Goal: Contribute content: Contribute content

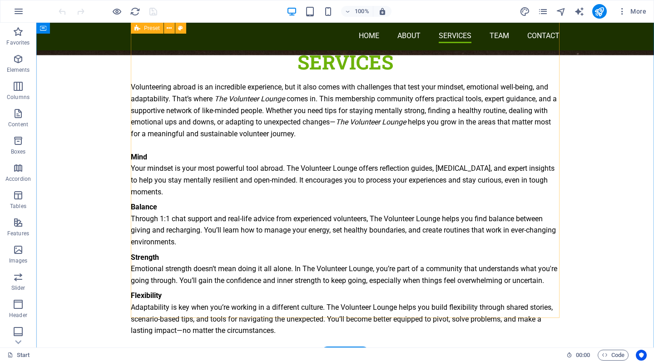
scroll to position [1699, 0]
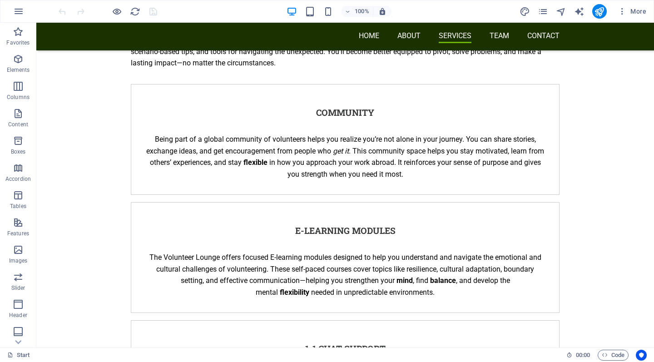
scroll to position [1966, 0]
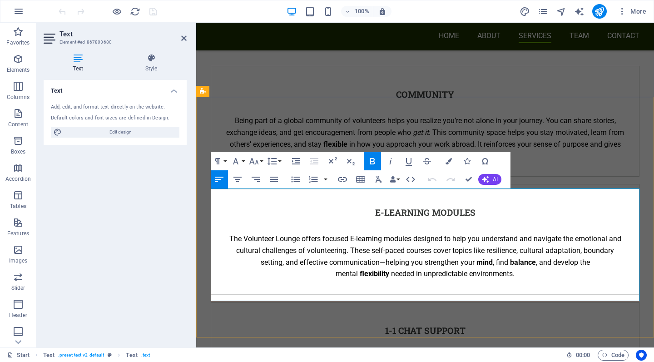
scroll to position [2059, 0]
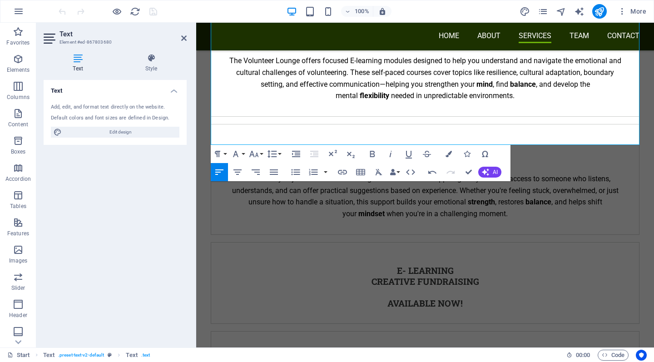
scroll to position [2234, 0]
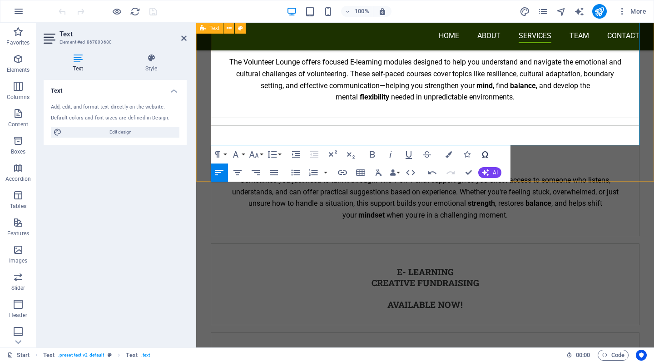
click at [485, 153] on icon "button" at bounding box center [484, 154] width 11 height 11
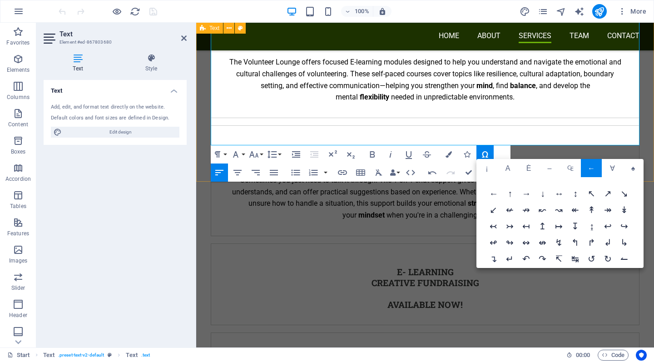
click at [495, 256] on span "↴" at bounding box center [493, 259] width 16 height 16
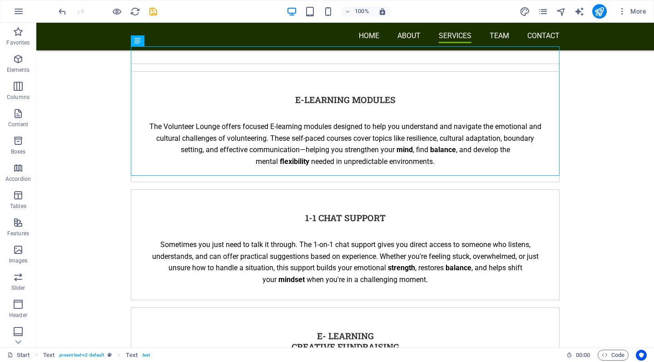
scroll to position [2099, 0]
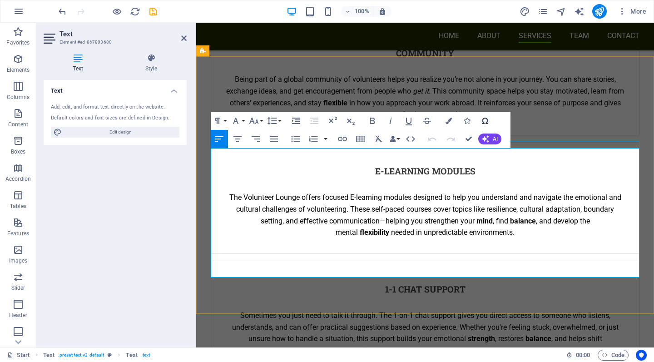
click at [486, 122] on icon "button" at bounding box center [484, 120] width 11 height 11
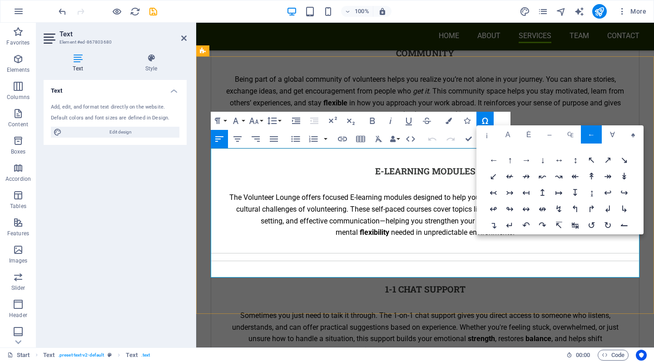
click at [496, 223] on span "↴" at bounding box center [493, 226] width 16 height 16
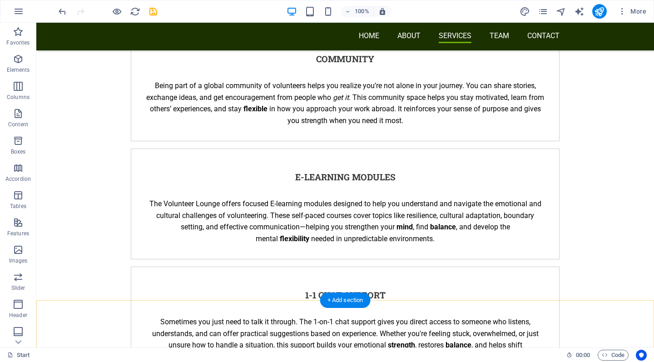
scroll to position [2021, 0]
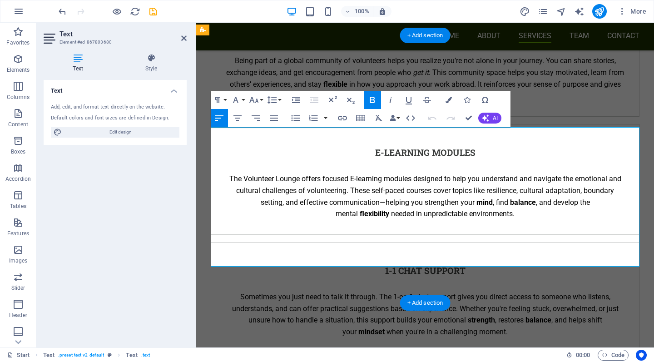
scroll to position [2121, 0]
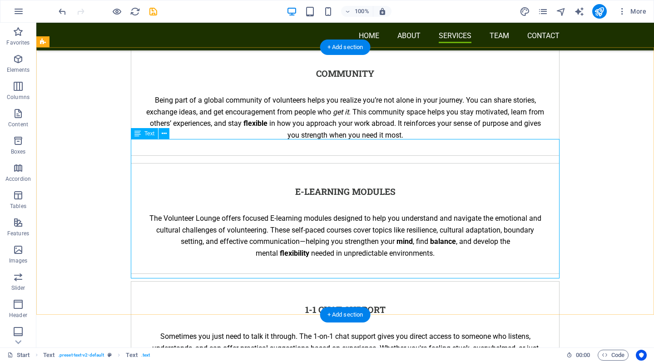
scroll to position [2000, 0]
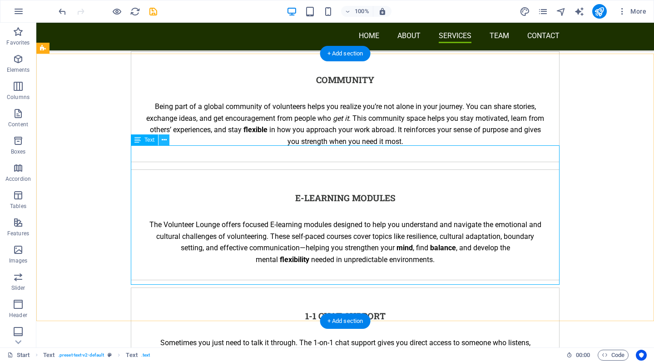
click at [163, 140] on icon at bounding box center [164, 140] width 5 height 10
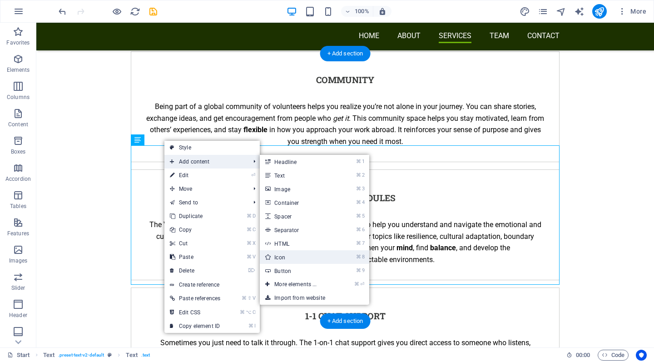
click at [288, 255] on link "⌘ 8 Icon" at bounding box center [297, 257] width 75 height 14
select select "xMidYMid"
select select "px"
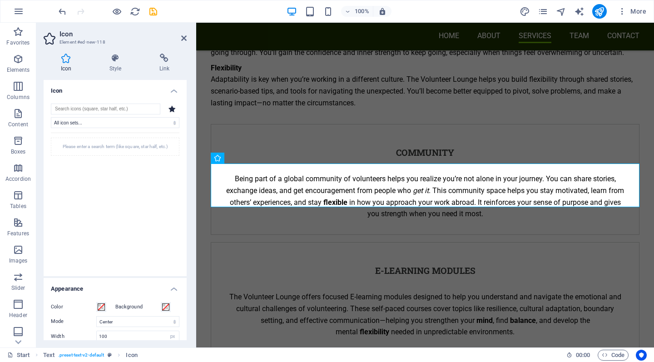
scroll to position [2223, 0]
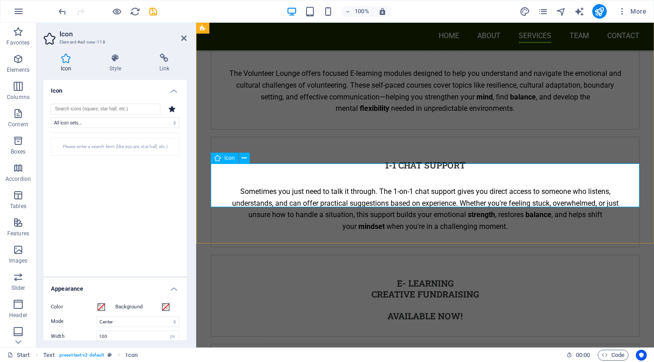
click at [243, 160] on icon at bounding box center [243, 158] width 5 height 10
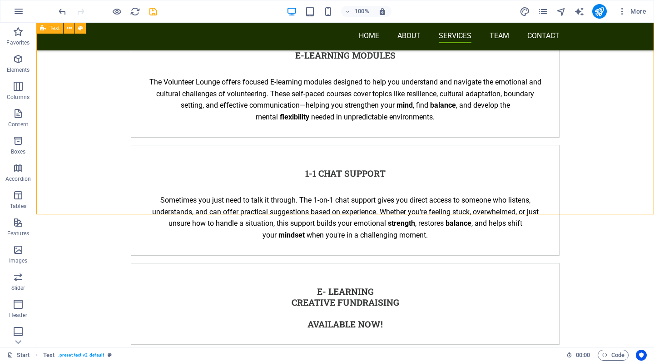
scroll to position [2152, 0]
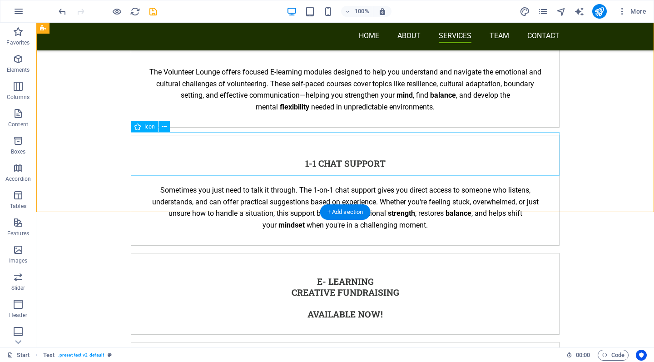
click at [163, 127] on icon at bounding box center [164, 127] width 5 height 10
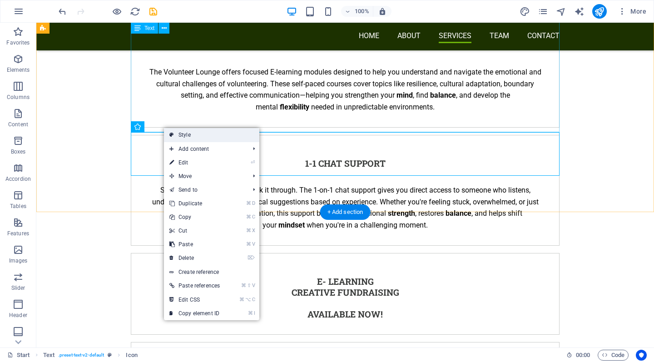
click at [190, 132] on link "Style" at bounding box center [211, 135] width 95 height 14
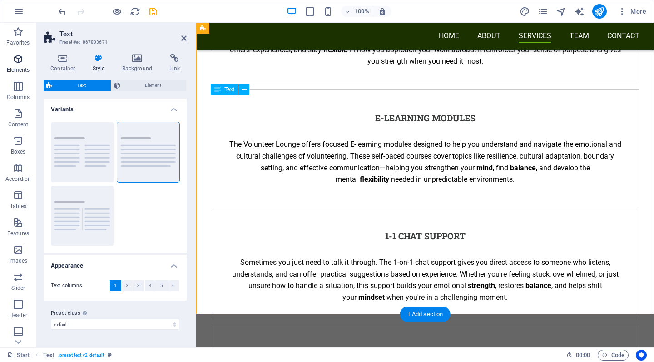
click at [15, 62] on icon "button" at bounding box center [18, 59] width 11 height 11
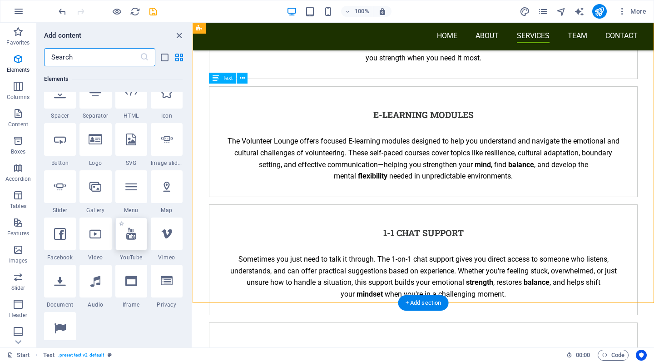
scroll to position [169, 0]
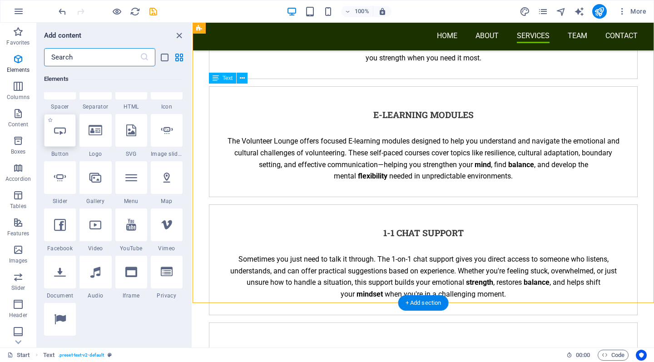
click at [64, 133] on icon at bounding box center [60, 130] width 12 height 12
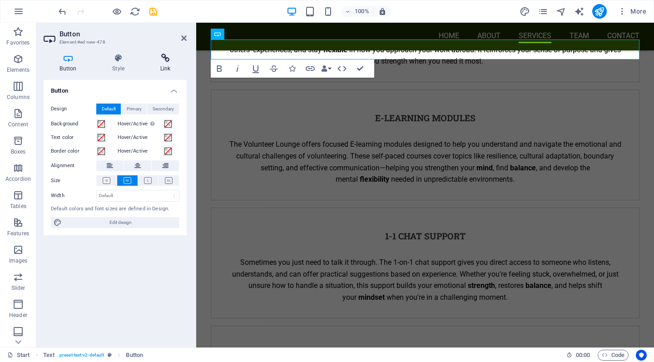
click at [162, 60] on icon at bounding box center [165, 58] width 43 height 9
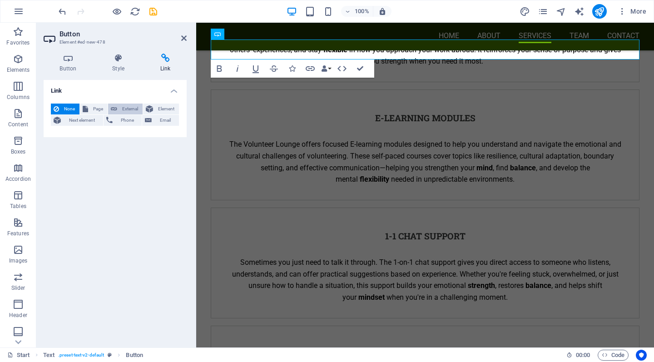
click at [127, 108] on span "External" at bounding box center [130, 108] width 20 height 11
select select "blank"
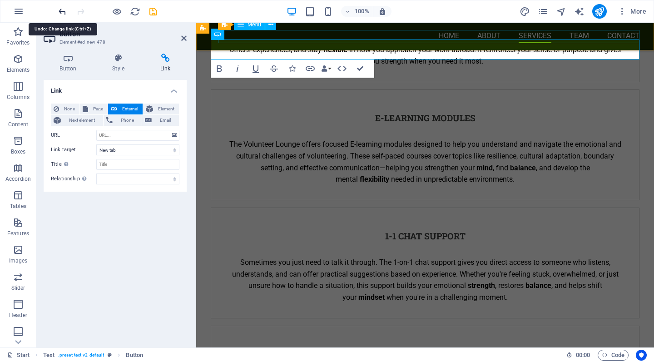
click at [63, 9] on icon "undo" at bounding box center [62, 11] width 10 height 10
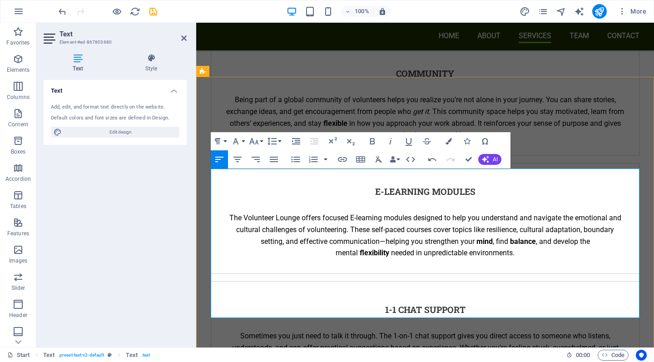
drag, startPoint x: 543, startPoint y: 293, endPoint x: 594, endPoint y: 296, distance: 51.4
click at [427, 142] on icon "button" at bounding box center [426, 141] width 11 height 11
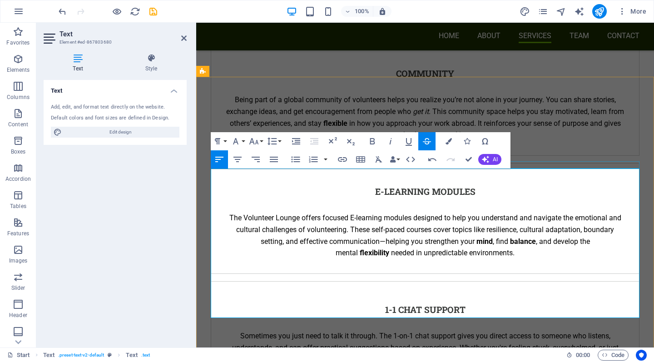
click at [427, 142] on icon "button" at bounding box center [426, 141] width 11 height 11
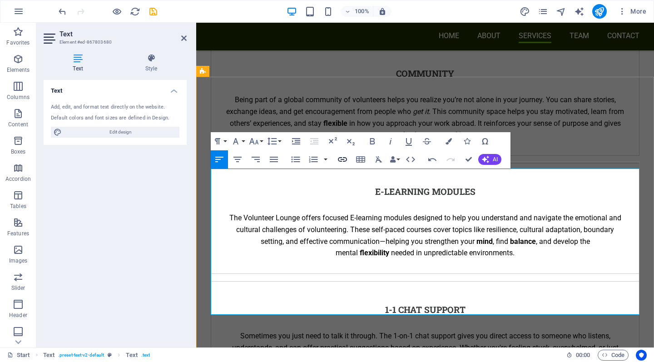
click at [343, 157] on icon "button" at bounding box center [342, 159] width 9 height 5
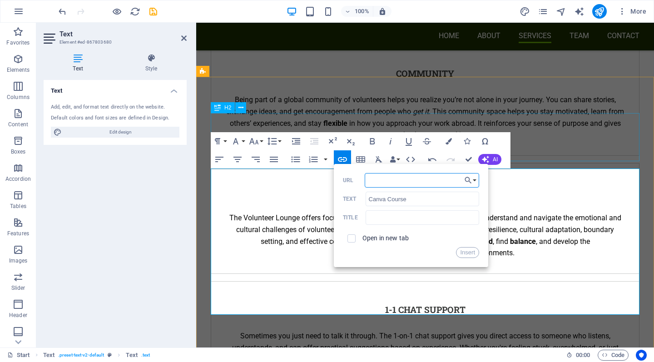
click at [427, 178] on input "URL" at bounding box center [421, 180] width 114 height 15
click at [391, 180] on input "URL" at bounding box center [421, 180] width 114 height 15
paste input "https://thevolunteerlounge.plugandpay.com/checkout/canva-crash-course-ai-5t6k8"
type input "https://thevolunteerlounge.plugandpay.com/checkout/canva-crash-course-ai-5t6k8"
click at [424, 217] on input "text" at bounding box center [421, 217] width 113 height 15
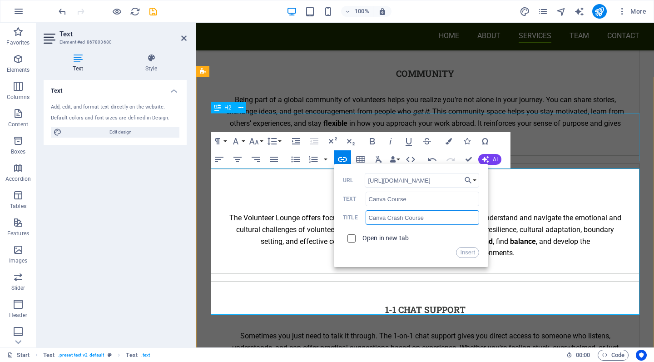
type input "Canva Crash Course"
click at [351, 236] on input "checkbox" at bounding box center [350, 237] width 8 height 8
checkbox input "true"
click at [471, 254] on button "Insert" at bounding box center [467, 252] width 23 height 11
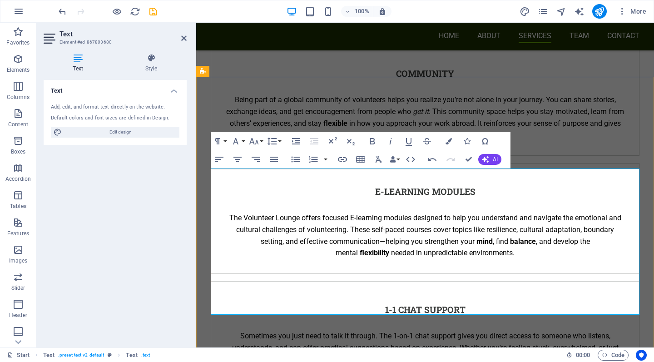
click at [551, 269] on icon "button" at bounding box center [550, 269] width 11 height 11
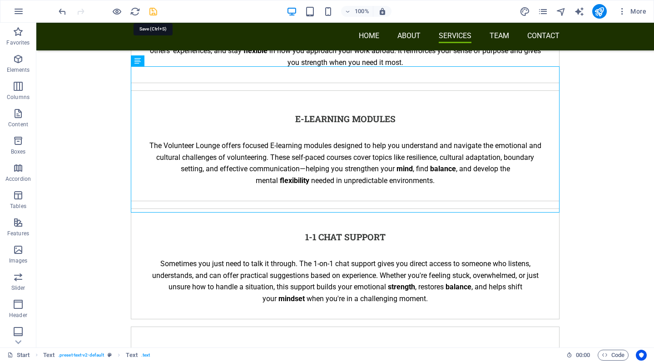
click at [153, 11] on icon "save" at bounding box center [153, 11] width 10 height 10
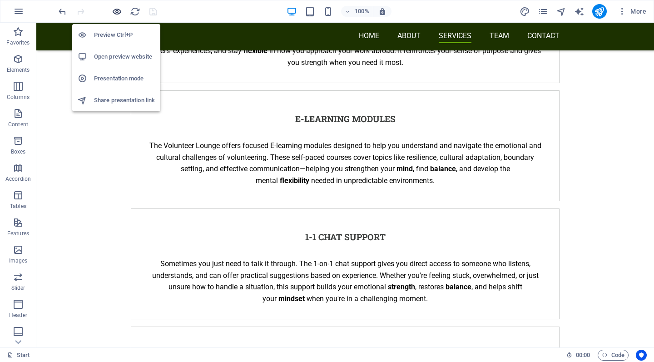
click at [119, 11] on icon "button" at bounding box center [117, 11] width 10 height 10
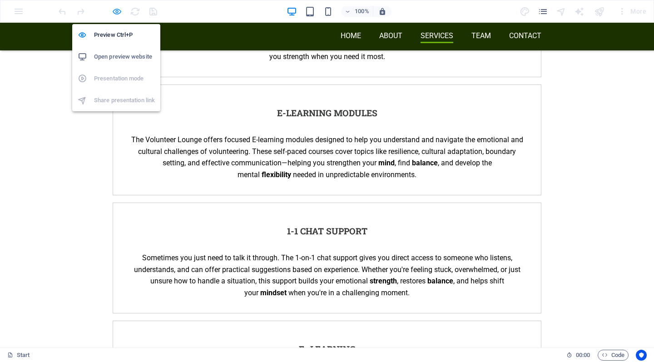
click at [116, 10] on icon "button" at bounding box center [117, 11] width 10 height 10
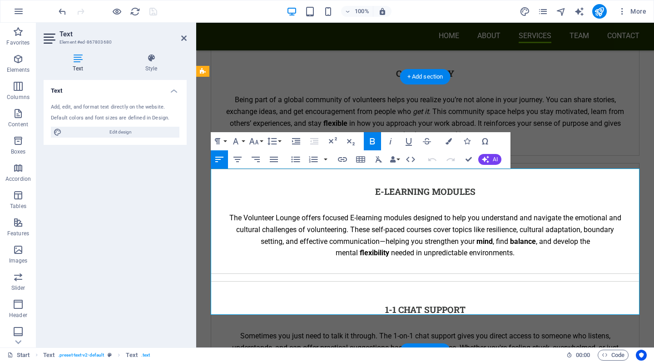
click at [467, 141] on icon "button" at bounding box center [466, 141] width 6 height 6
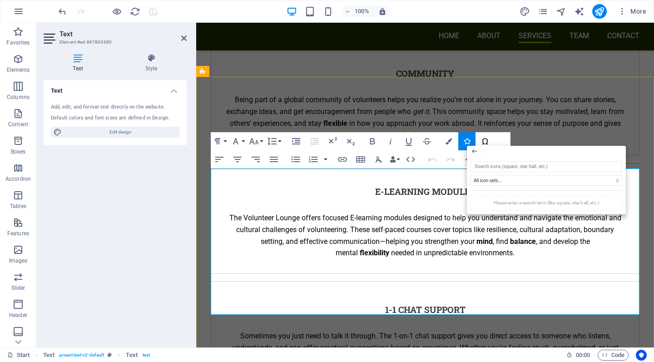
click at [483, 141] on icon "button" at bounding box center [484, 141] width 11 height 11
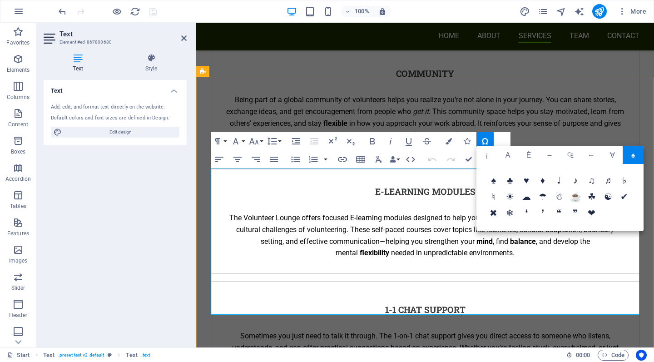
click at [624, 196] on span "✔" at bounding box center [624, 197] width 16 height 16
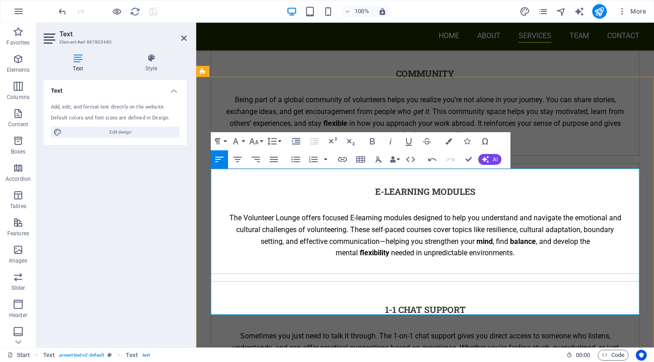
click at [339, 159] on icon "button" at bounding box center [342, 159] width 11 height 11
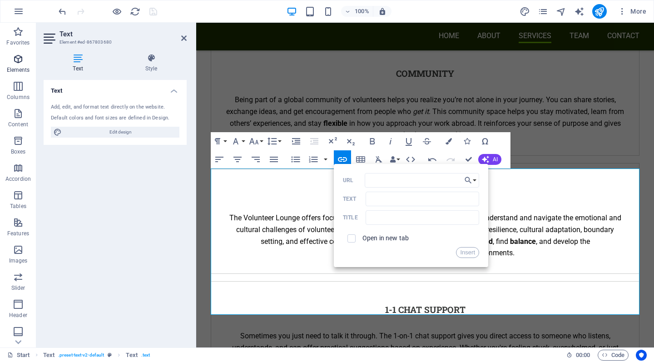
click at [20, 64] on span "Elements" at bounding box center [18, 65] width 36 height 22
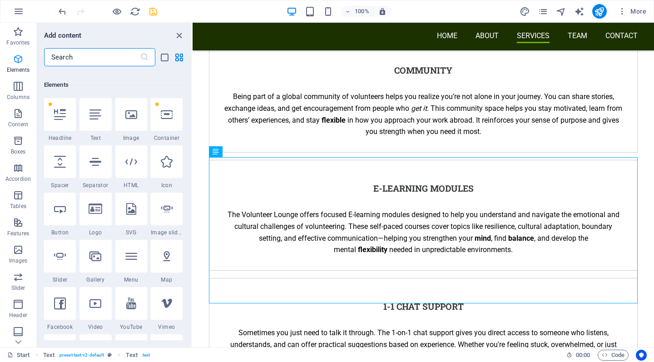
scroll to position [97, 0]
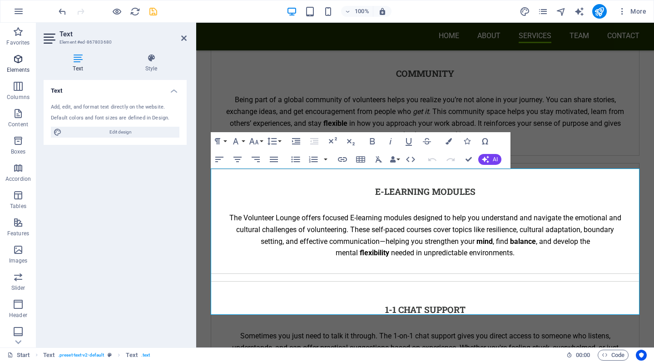
click at [16, 58] on icon "button" at bounding box center [18, 59] width 11 height 11
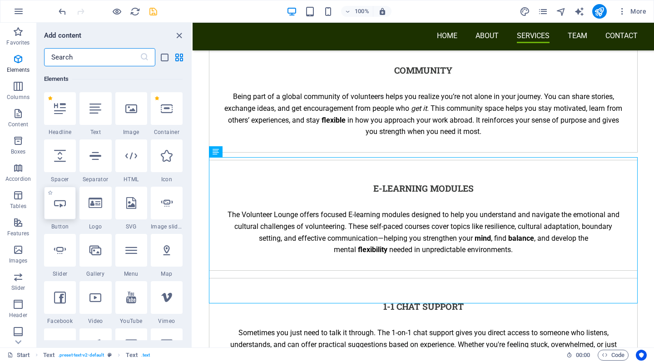
click at [61, 205] on icon at bounding box center [60, 203] width 12 height 12
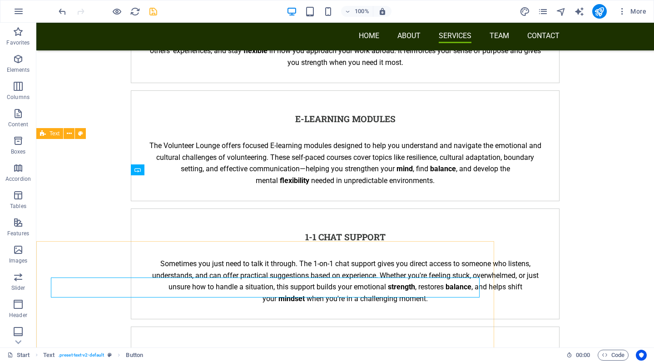
scroll to position [1914, 0]
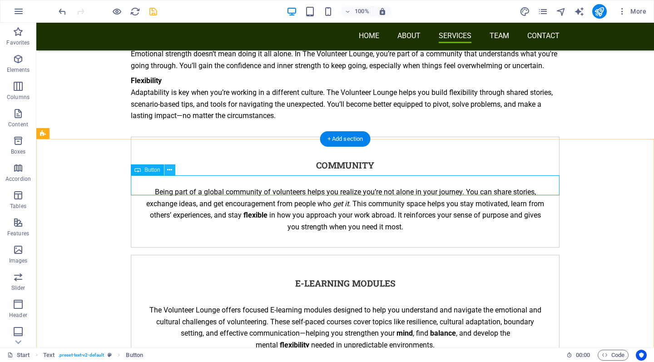
click at [171, 171] on icon at bounding box center [169, 170] width 5 height 10
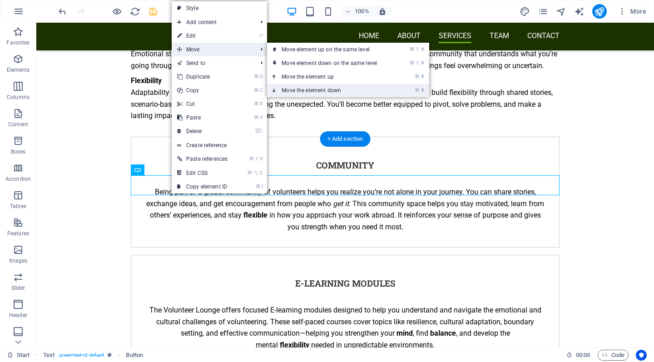
click at [302, 88] on link "⌘ ⬇ Move the element down" at bounding box center [331, 91] width 128 height 14
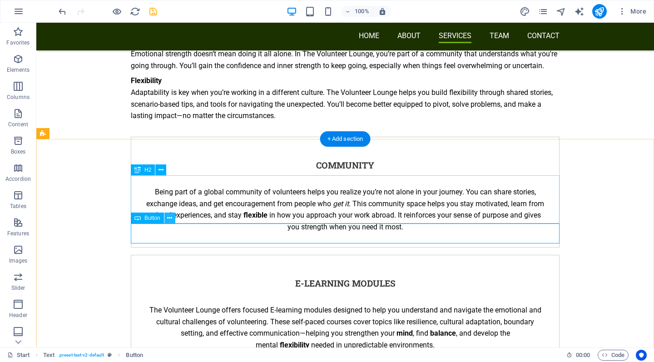
click at [172, 217] on icon at bounding box center [169, 218] width 5 height 10
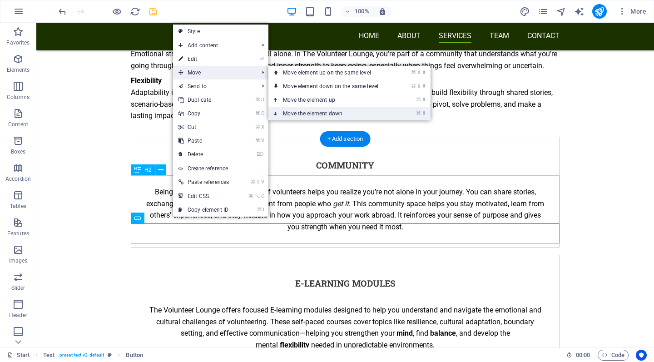
click at [310, 115] on link "⌘ ⬇ Move the element down" at bounding box center [332, 114] width 128 height 14
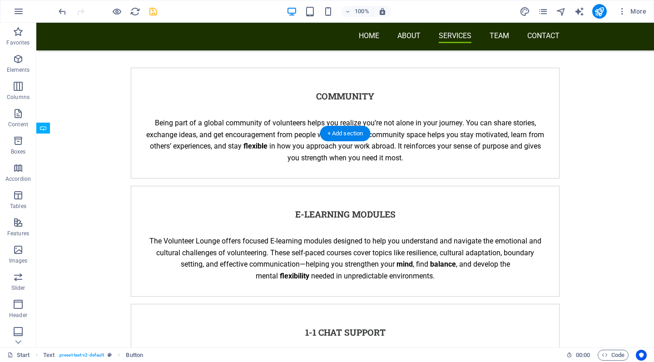
drag, startPoint x: 227, startPoint y: 244, endPoint x: 315, endPoint y: 327, distance: 121.4
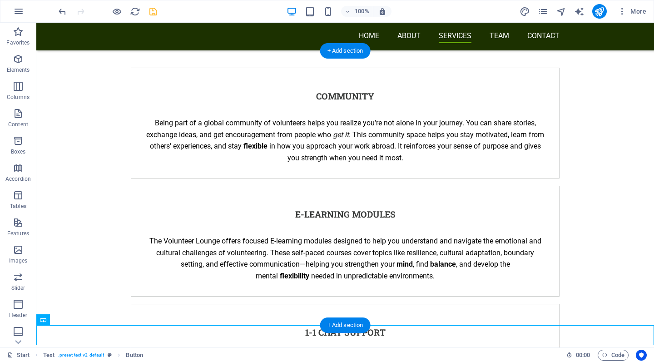
scroll to position [2002, 0]
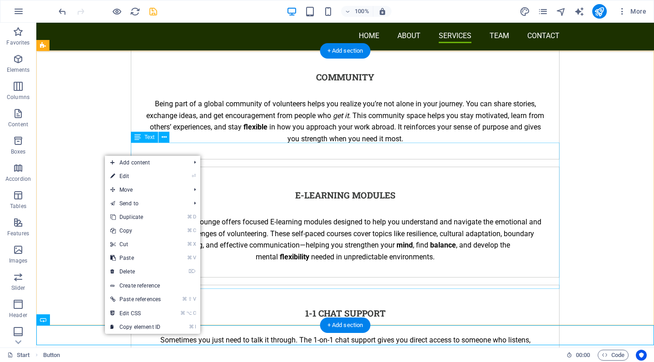
drag, startPoint x: 104, startPoint y: 334, endPoint x: 141, endPoint y: 279, distance: 66.7
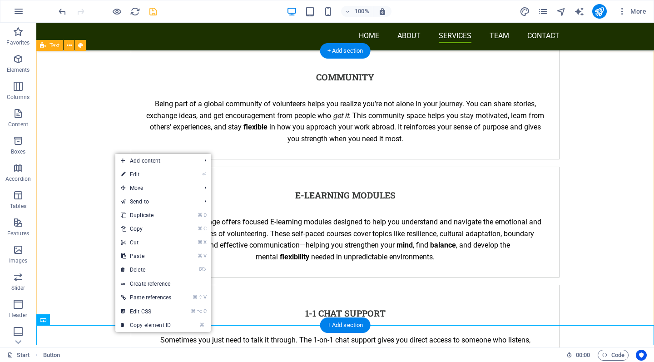
drag, startPoint x: 114, startPoint y: 333, endPoint x: 113, endPoint y: 304, distance: 28.6
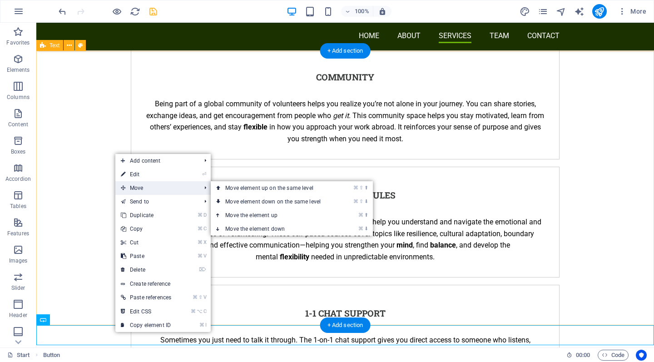
click at [165, 187] on span "Move" at bounding box center [156, 188] width 82 height 14
click at [262, 215] on link "⌘ ⬆ Move the element up" at bounding box center [275, 215] width 128 height 14
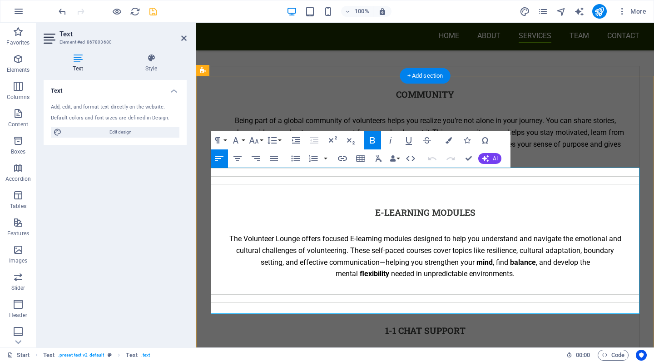
scroll to position [2088, 0]
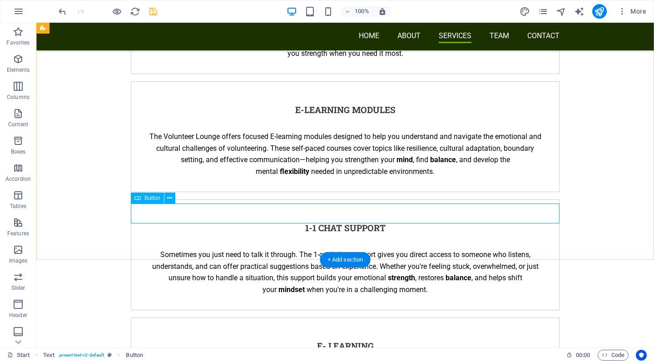
click at [169, 197] on icon at bounding box center [169, 198] width 5 height 10
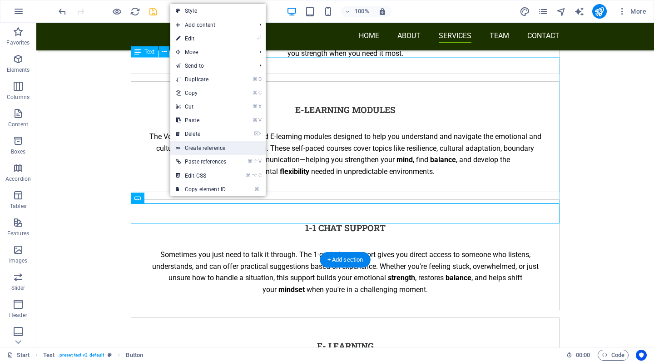
click at [206, 147] on link "Create reference" at bounding box center [217, 148] width 95 height 14
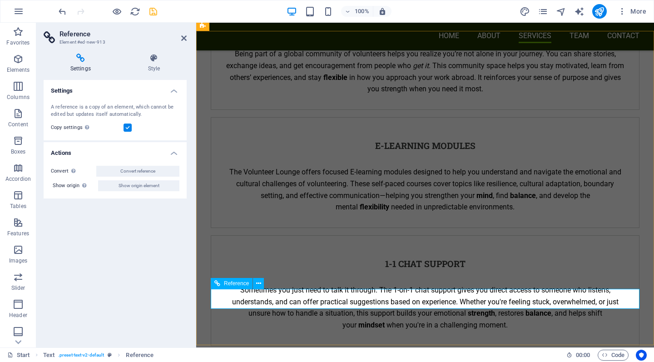
scroll to position [2128, 0]
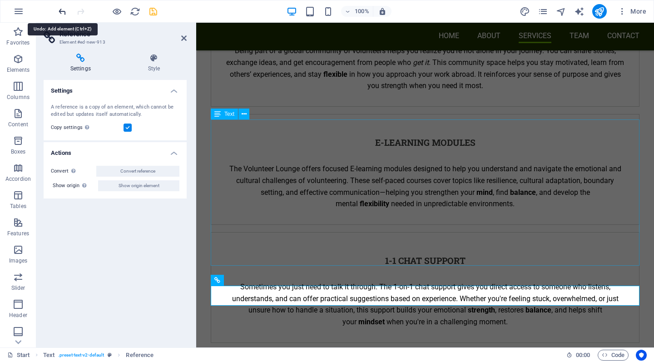
click at [63, 10] on icon "undo" at bounding box center [62, 11] width 10 height 10
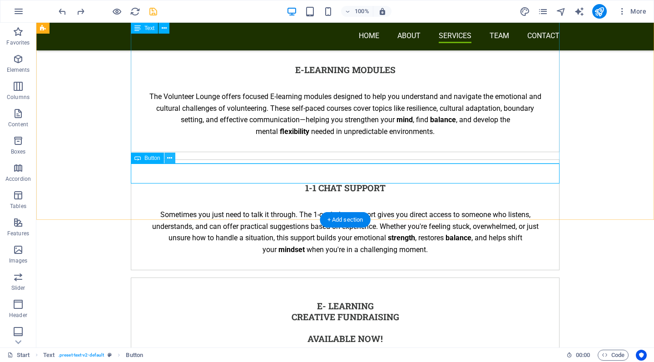
click at [169, 157] on icon at bounding box center [169, 158] width 5 height 10
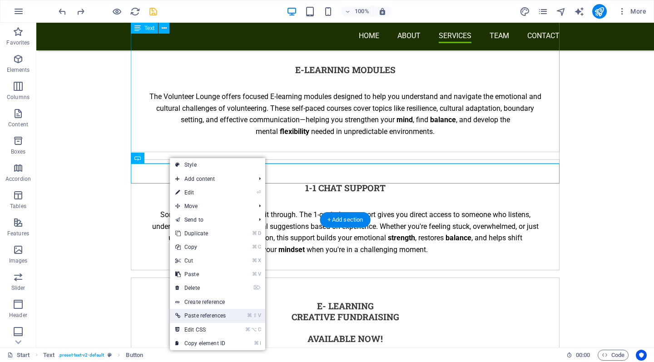
click at [213, 315] on link "⌘ ⇧ V Paste references" at bounding box center [200, 316] width 61 height 14
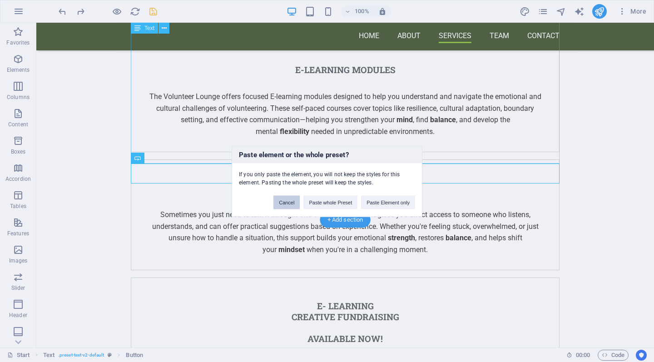
click at [280, 206] on button "Cancel" at bounding box center [286, 202] width 26 height 14
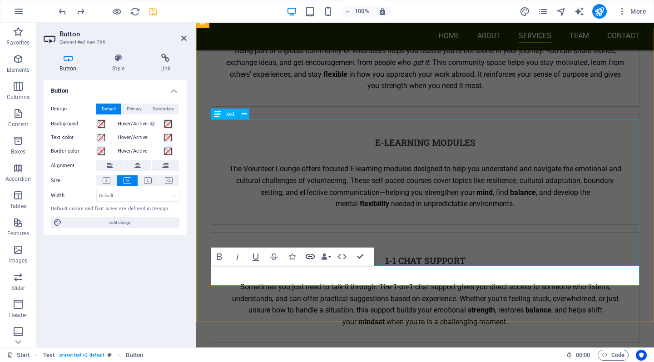
click at [311, 256] on icon "button" at bounding box center [309, 256] width 9 height 5
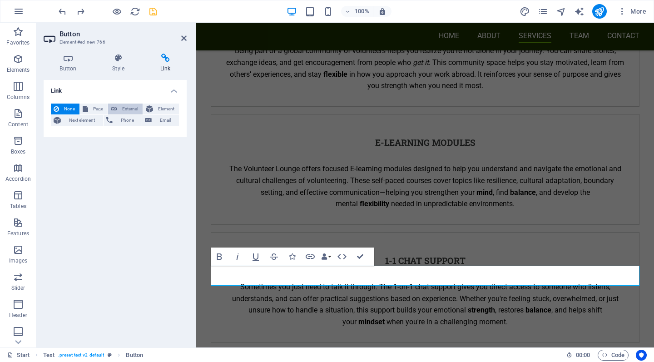
click at [129, 107] on span "External" at bounding box center [130, 108] width 20 height 11
select select "blank"
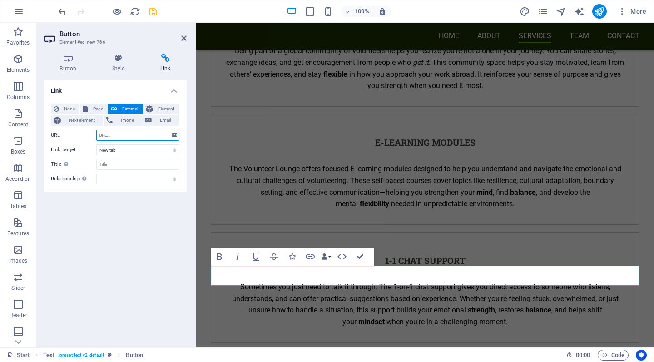
click at [120, 136] on input "URL" at bounding box center [137, 135] width 83 height 11
paste input "https://thevolunteerlounge.plugandpay.com/checkout/canva-crash-course-ai-5t6k8"
type input "https://thevolunteerlounge.plugandpay.com/checkout/canva-crash-course-ai-5t6k8"
click at [131, 165] on input "Title Additional link description, should not be the same as the link text. The…" at bounding box center [137, 164] width 83 height 11
type input "Canva Crash Course"
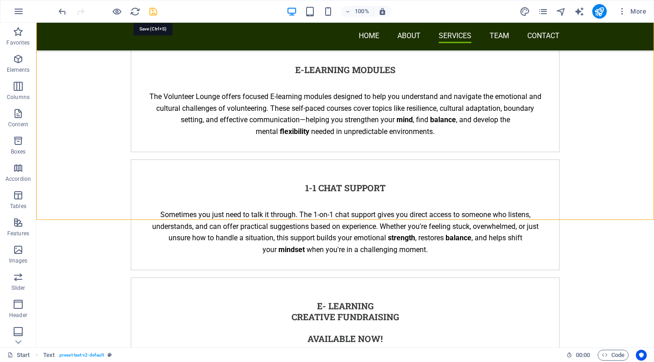
click at [154, 10] on icon "save" at bounding box center [153, 11] width 10 height 10
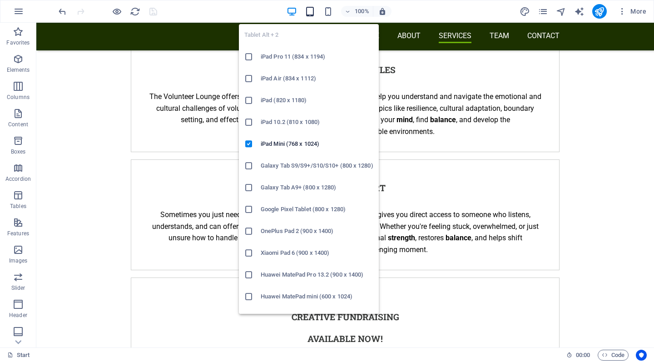
click at [313, 10] on icon "button" at bounding box center [310, 11] width 10 height 10
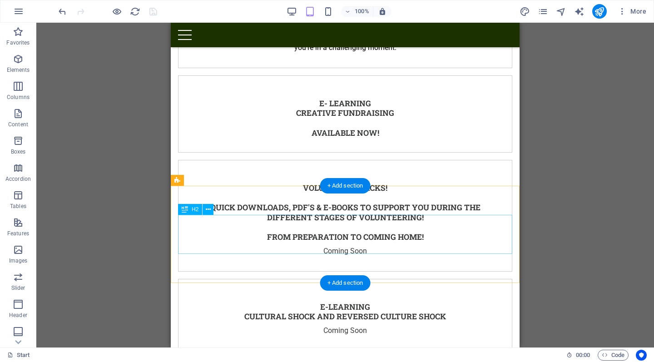
scroll to position [2458, 0]
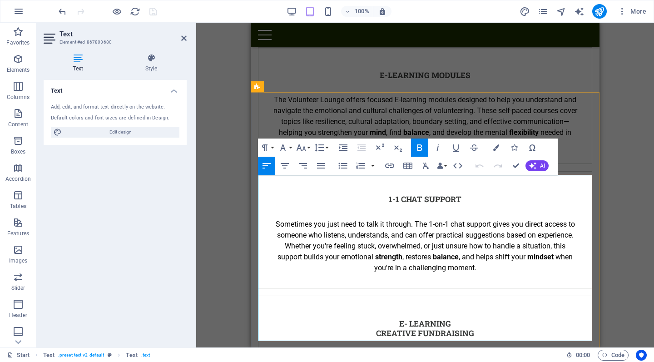
scroll to position [2249, 0]
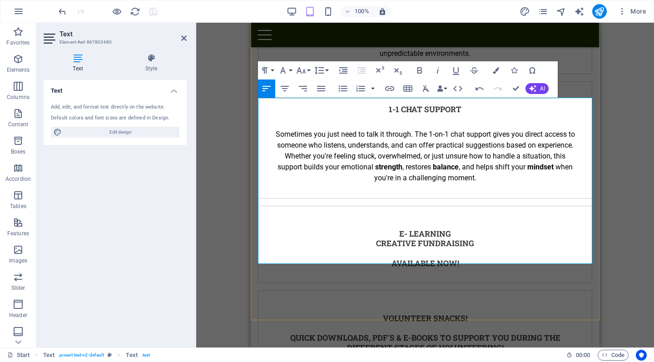
scroll to position [2331, 0]
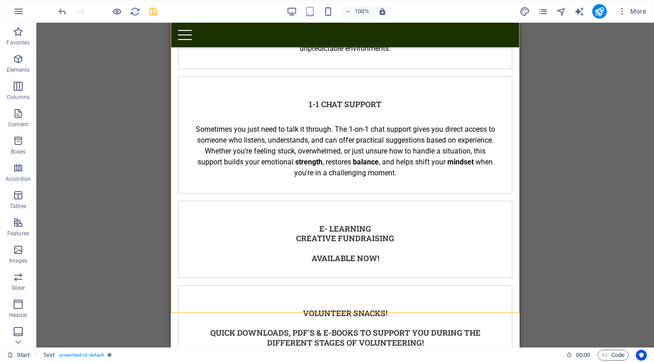
click at [532, 241] on div "Drag here to replace the existing content. Press “Ctrl” if you want to create a…" at bounding box center [344, 185] width 617 height 324
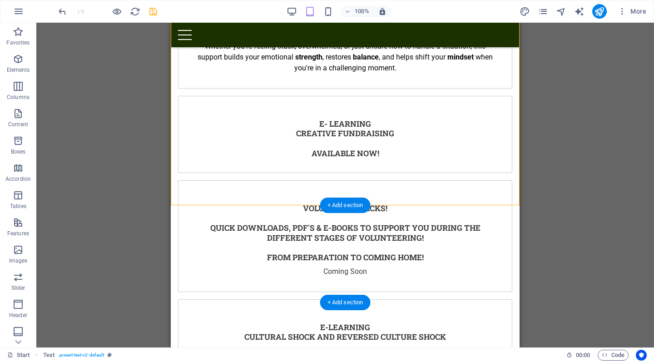
scroll to position [2438, 0]
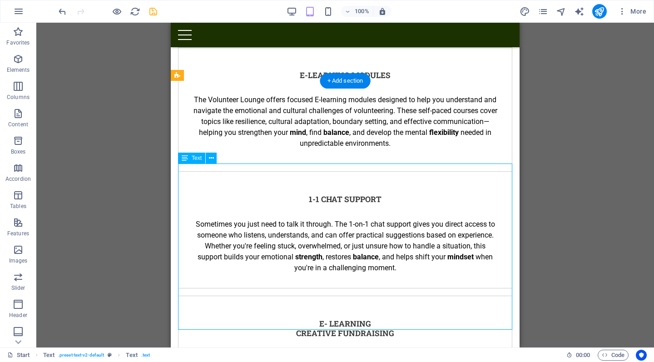
scroll to position [2271, 0]
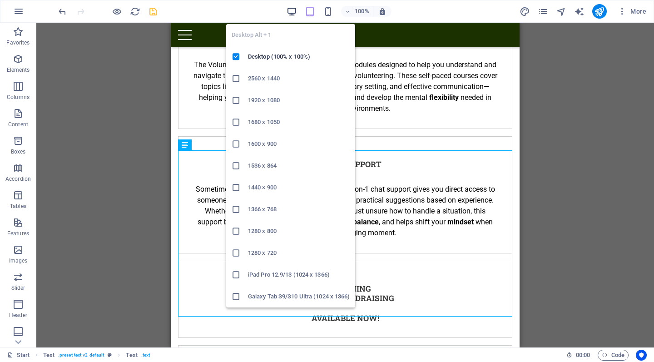
click at [287, 9] on icon "button" at bounding box center [291, 11] width 10 height 10
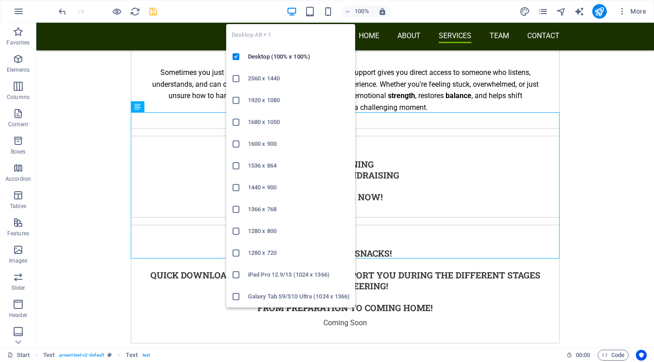
scroll to position [2033, 0]
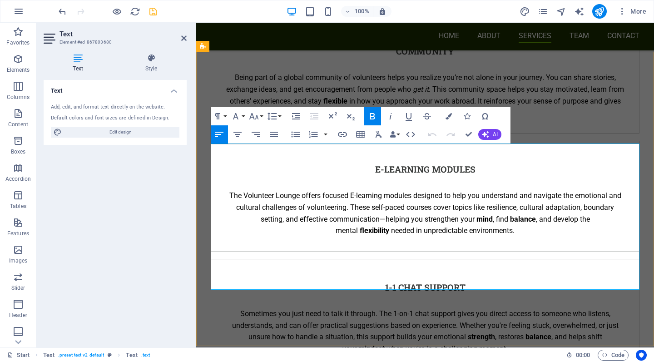
scroll to position [2103, 0]
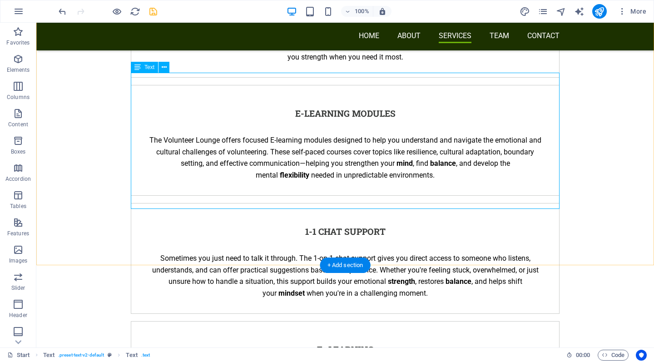
scroll to position [2072, 0]
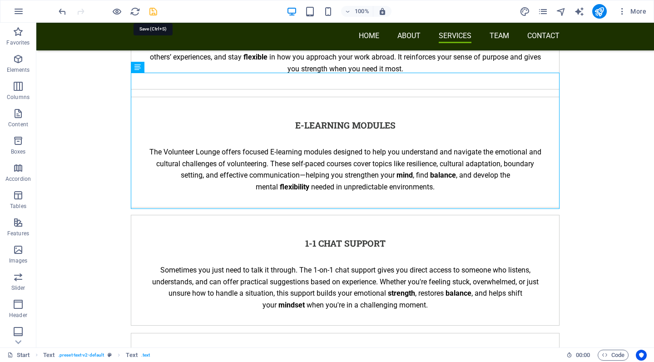
click at [154, 12] on icon "save" at bounding box center [153, 11] width 10 height 10
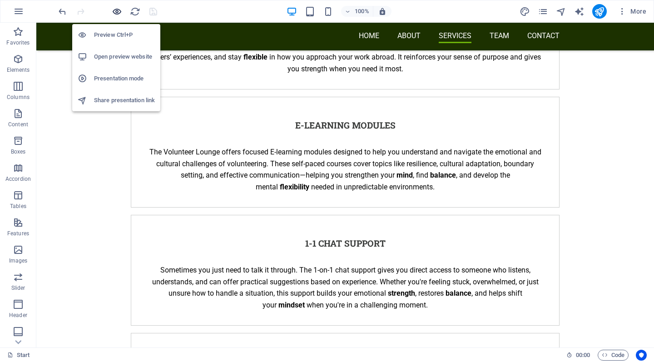
click at [116, 10] on icon "button" at bounding box center [117, 11] width 10 height 10
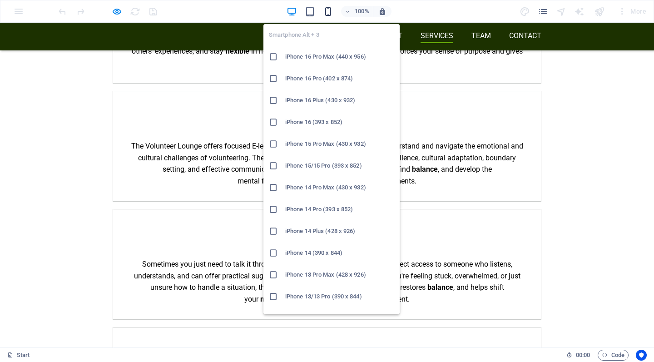
click at [328, 10] on icon "button" at bounding box center [328, 11] width 10 height 10
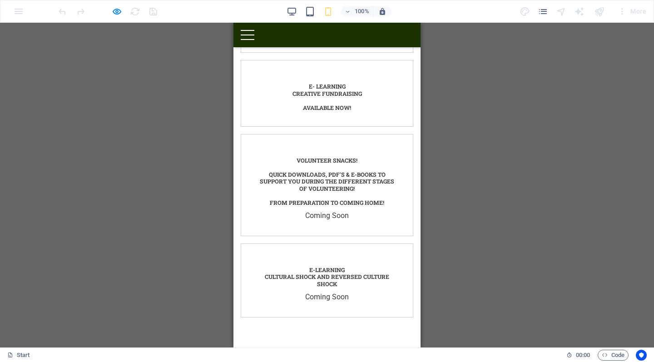
scroll to position [3033, 0]
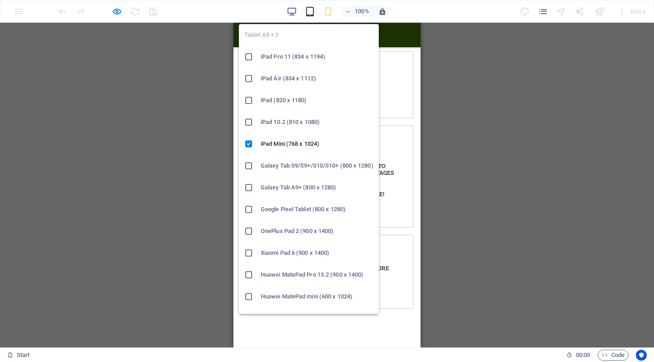
click at [308, 15] on icon "button" at bounding box center [310, 11] width 10 height 10
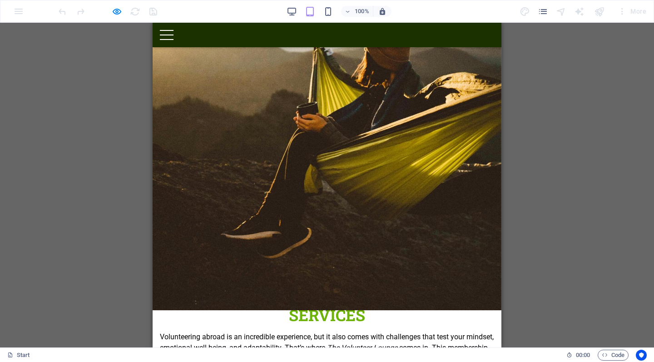
scroll to position [1735, 0]
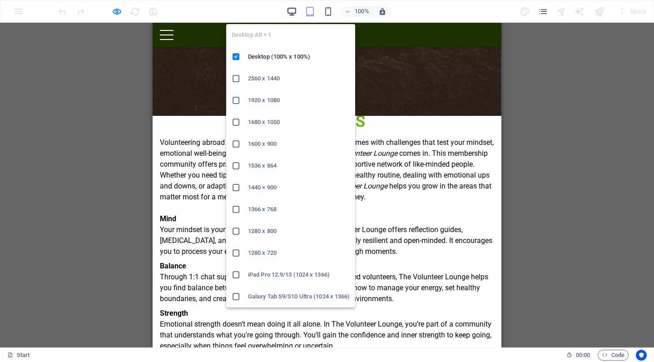
click at [294, 7] on icon "button" at bounding box center [291, 11] width 10 height 10
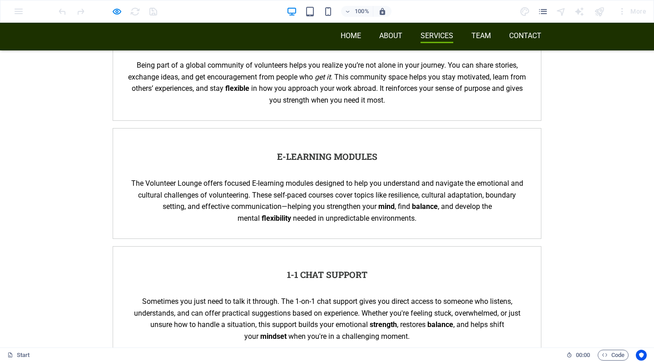
scroll to position [2024, 0]
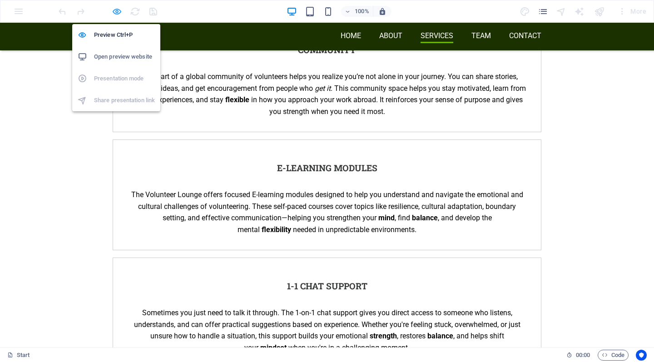
click at [118, 12] on icon "button" at bounding box center [117, 11] width 10 height 10
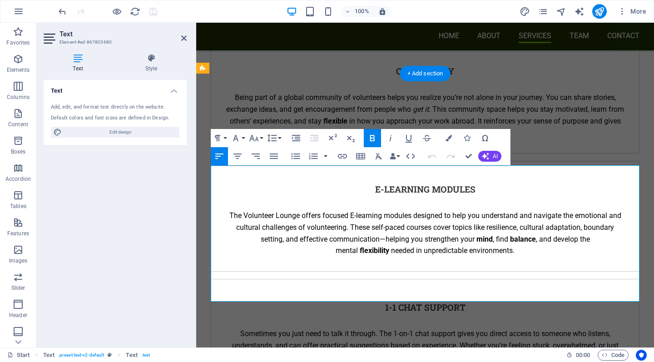
scroll to position [2082, 0]
drag, startPoint x: 479, startPoint y: 289, endPoint x: 522, endPoint y: 289, distance: 43.1
drag, startPoint x: 477, startPoint y: 289, endPoint x: 597, endPoint y: 291, distance: 119.8
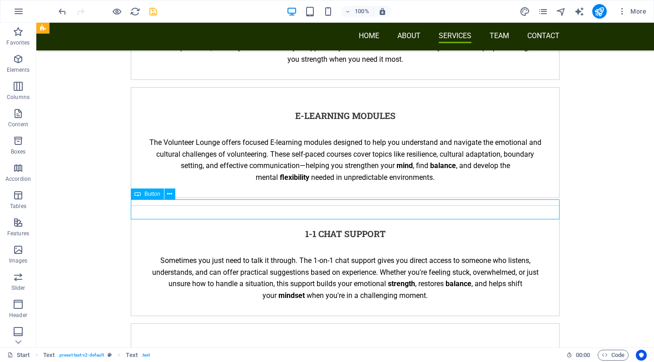
scroll to position [2083, 0]
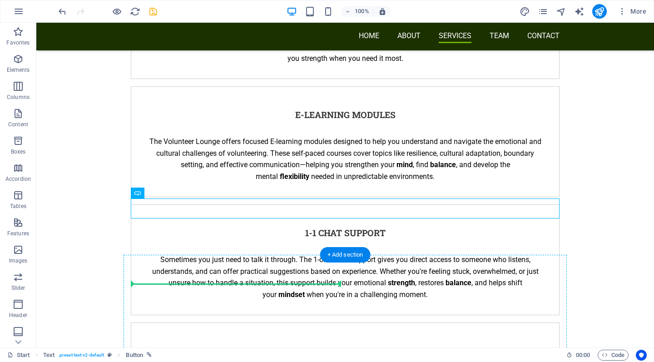
drag, startPoint x: 107, startPoint y: 307, endPoint x: 262, endPoint y: 288, distance: 156.0
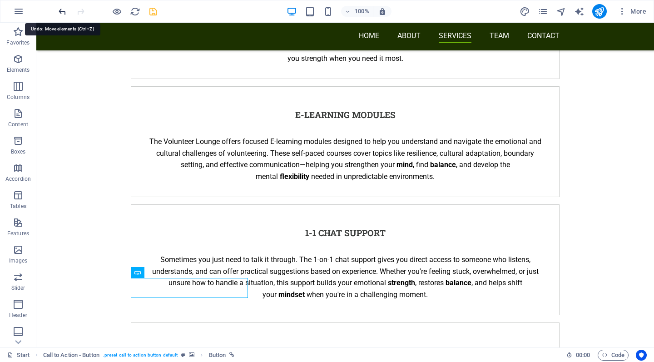
click at [62, 10] on icon "undo" at bounding box center [62, 11] width 10 height 10
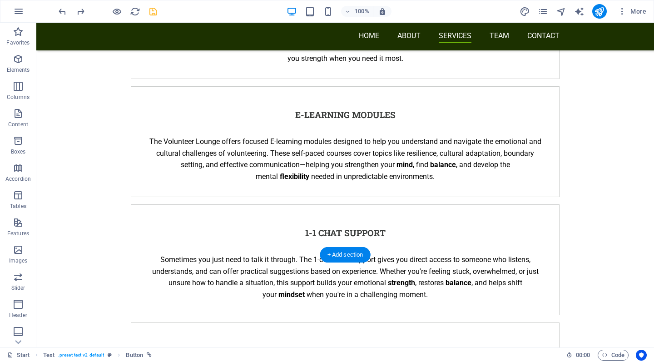
drag, startPoint x: 221, startPoint y: 204, endPoint x: 232, endPoint y: 182, distance: 24.6
drag, startPoint x: 243, startPoint y: 72, endPoint x: 246, endPoint y: 159, distance: 87.2
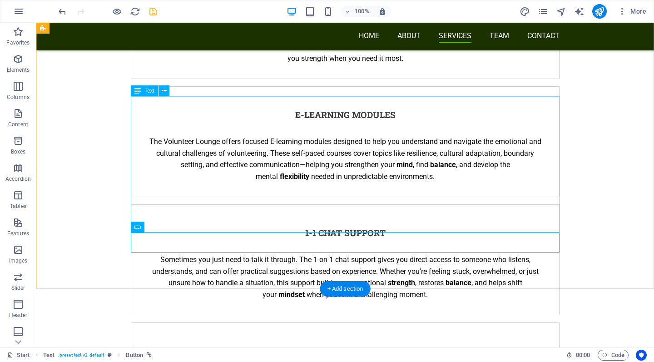
scroll to position [2047, 0]
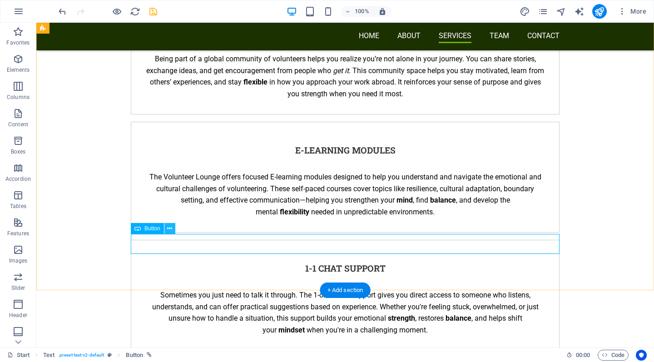
click at [170, 229] on icon at bounding box center [169, 229] width 5 height 10
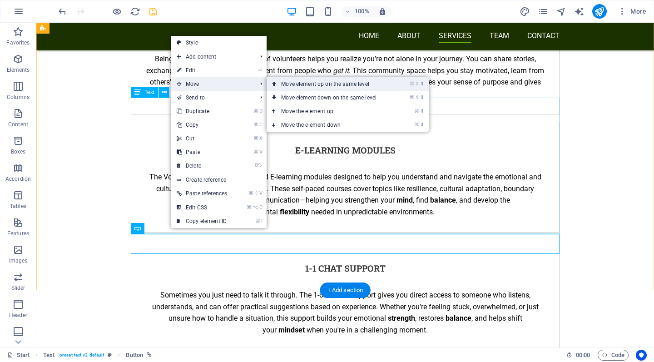
click at [311, 82] on link "⌘ ⇧ ⬆ Move element up on the same level" at bounding box center [330, 84] width 128 height 14
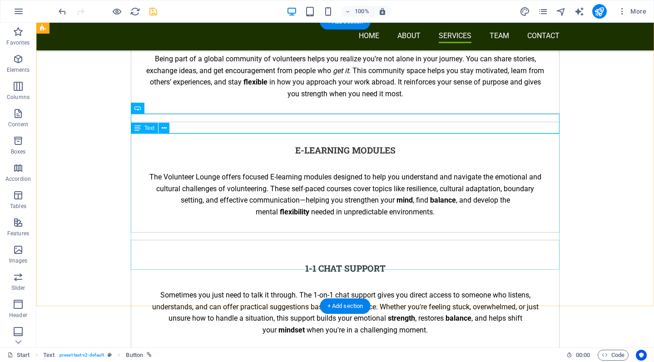
scroll to position [2019, 0]
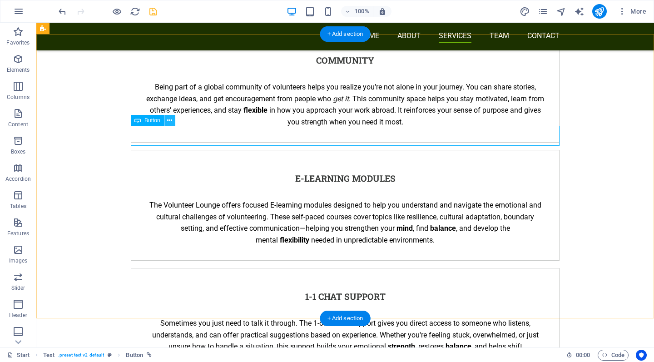
click at [169, 120] on icon at bounding box center [169, 121] width 5 height 10
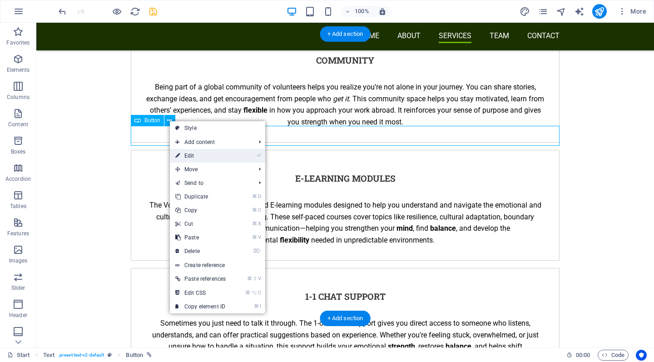
click at [190, 156] on link "⏎ Edit" at bounding box center [200, 156] width 61 height 14
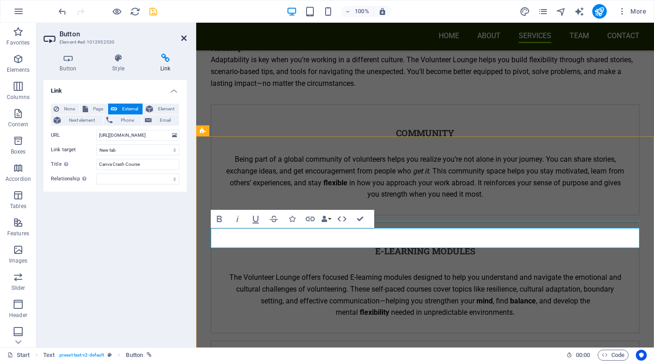
click at [182, 36] on icon at bounding box center [183, 37] width 5 height 7
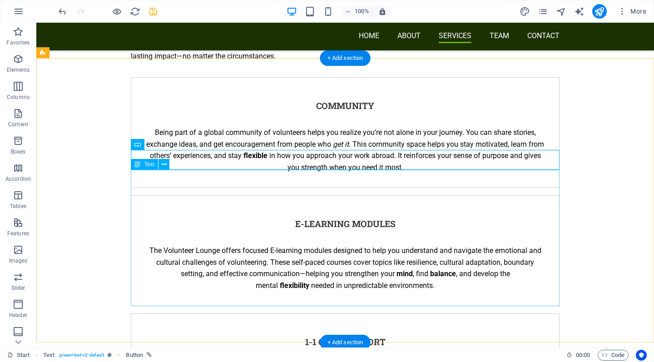
scroll to position [1996, 0]
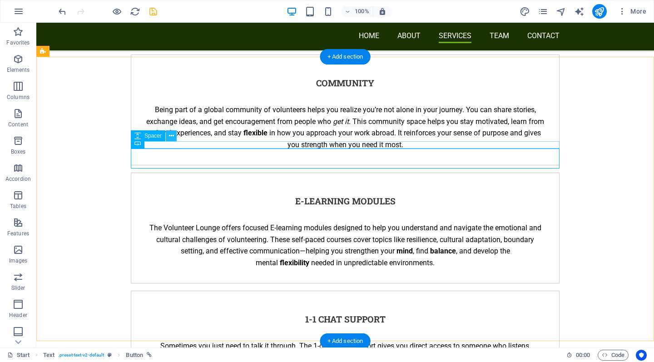
click at [173, 138] on icon at bounding box center [171, 136] width 5 height 10
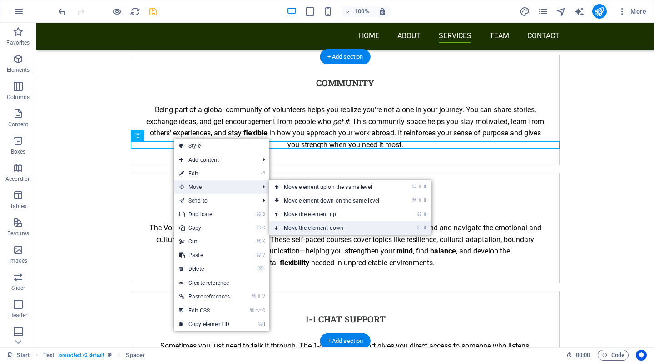
click at [311, 229] on link "⌘ ⬇ Move the element down" at bounding box center [333, 228] width 128 height 14
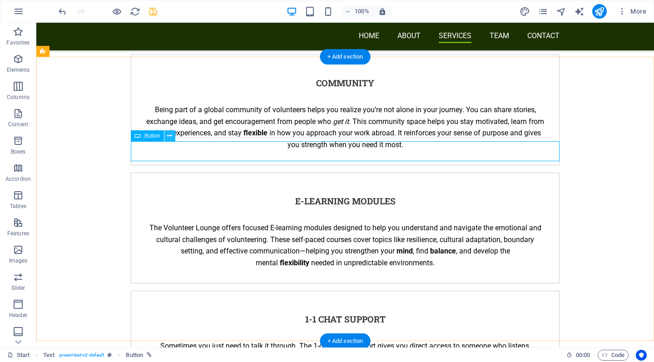
click at [169, 133] on icon at bounding box center [169, 136] width 5 height 10
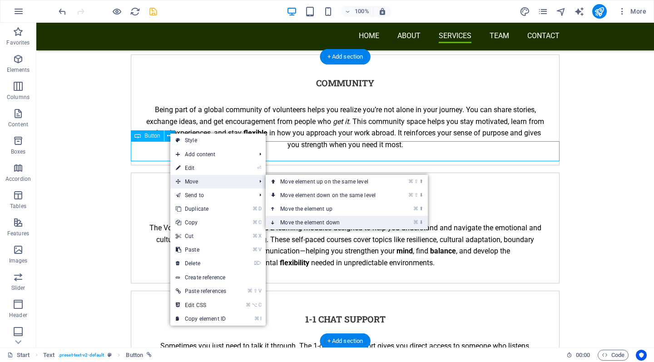
click at [321, 224] on link "⌘ ⬇ Move the element down" at bounding box center [329, 223] width 128 height 14
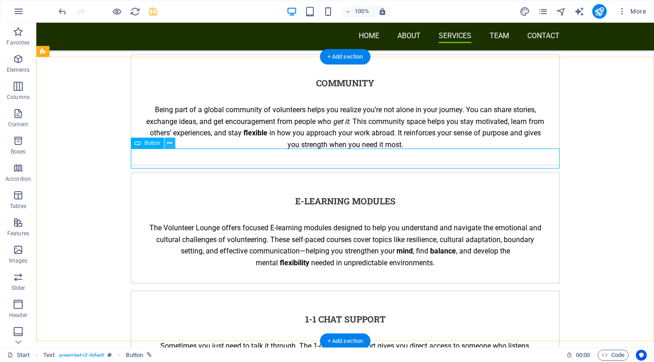
click at [170, 145] on icon at bounding box center [169, 143] width 5 height 10
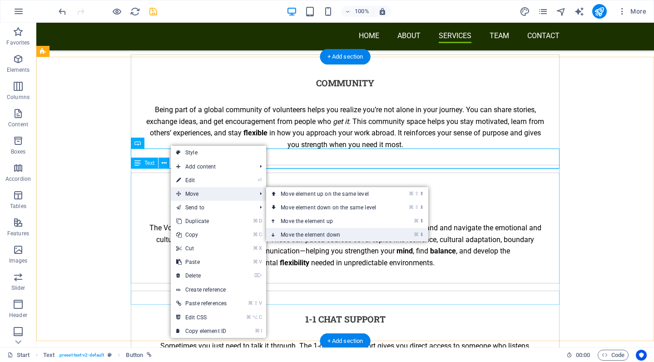
click at [312, 235] on link "⌘ ⬇ Move the element down" at bounding box center [330, 235] width 128 height 14
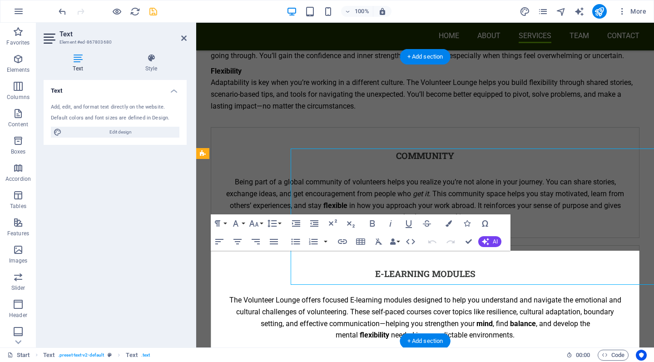
click at [151, 270] on div "Text Add, edit, and format text directly on the website. Default colors and fon…" at bounding box center [115, 210] width 143 height 260
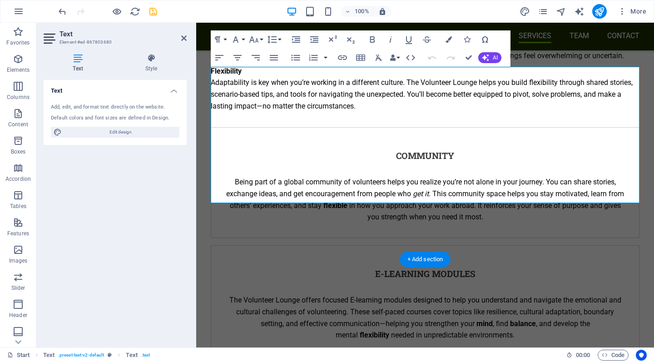
scroll to position [2187, 0]
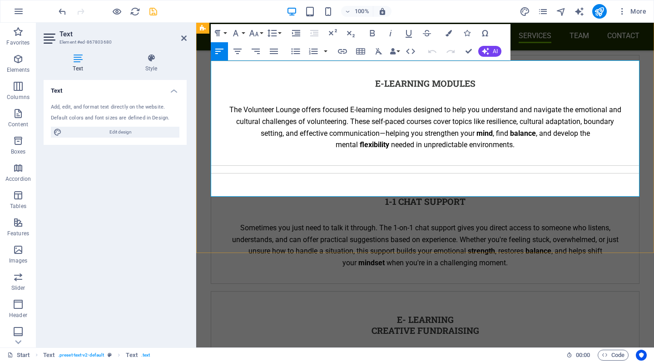
drag, startPoint x: 467, startPoint y: 185, endPoint x: 211, endPoint y: 186, distance: 256.0
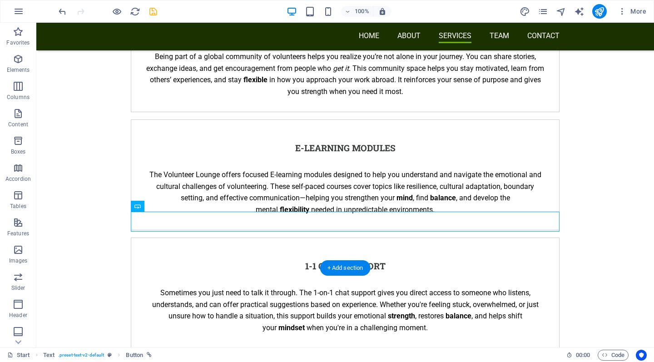
scroll to position [2068, 0]
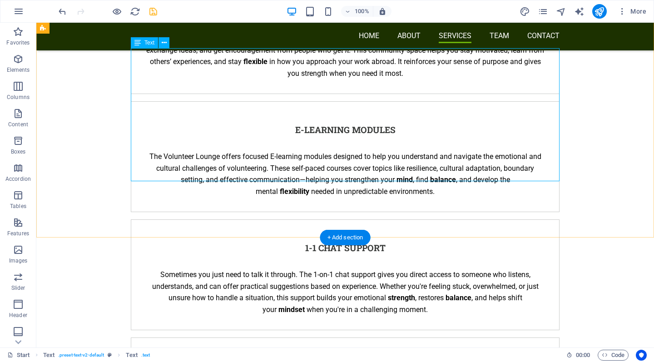
scroll to position [2099, 0]
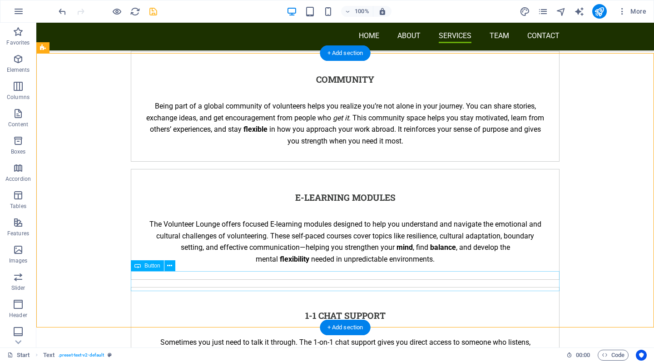
scroll to position [2002, 0]
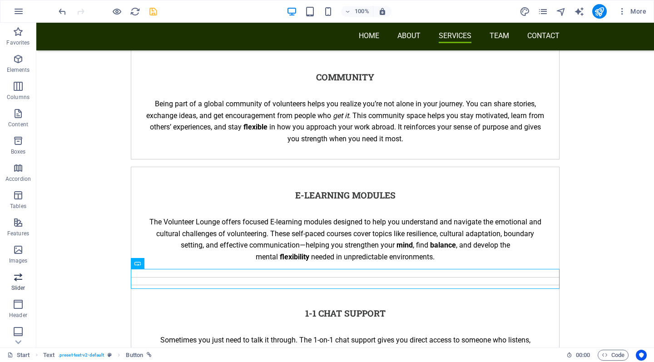
click at [17, 276] on icon "button" at bounding box center [18, 276] width 11 height 11
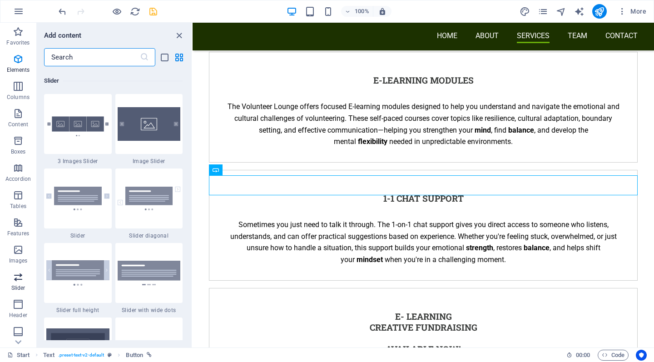
scroll to position [5145, 0]
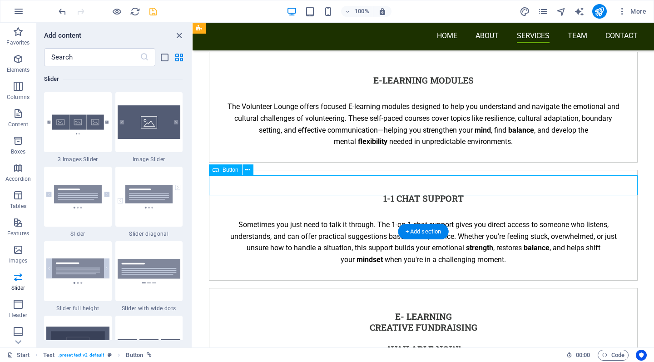
click at [249, 168] on icon at bounding box center [247, 170] width 5 height 10
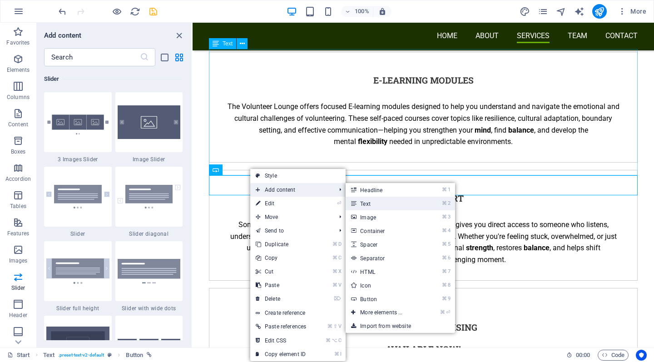
click at [376, 205] on link "⌘ 2 Text" at bounding box center [382, 204] width 75 height 14
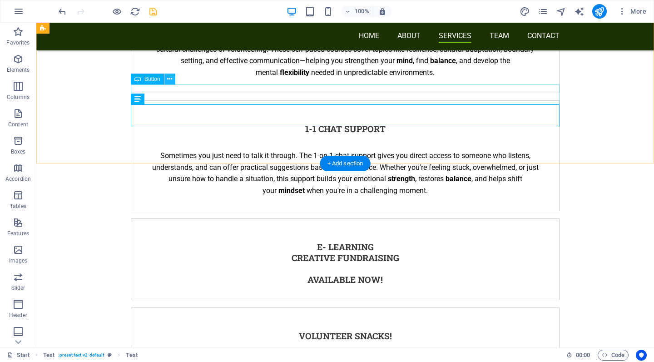
click at [172, 80] on icon at bounding box center [169, 79] width 5 height 10
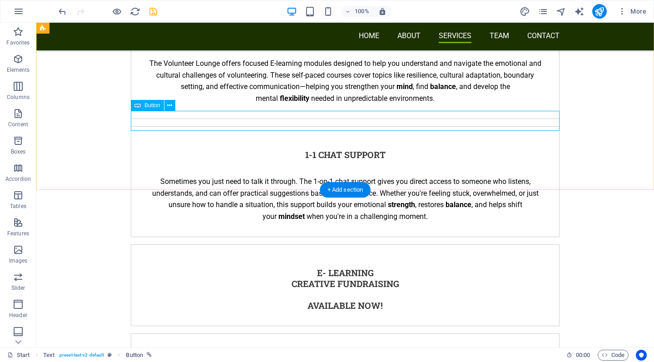
scroll to position [2162, 0]
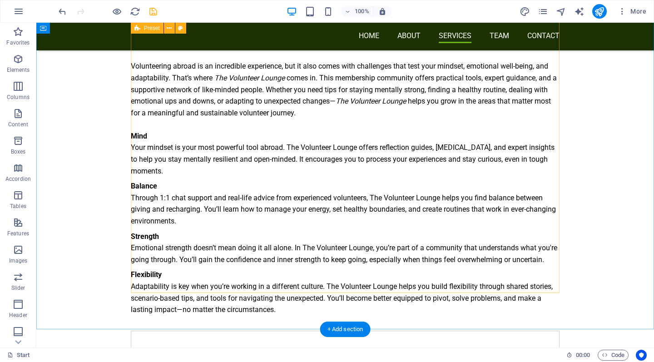
scroll to position [1725, 0]
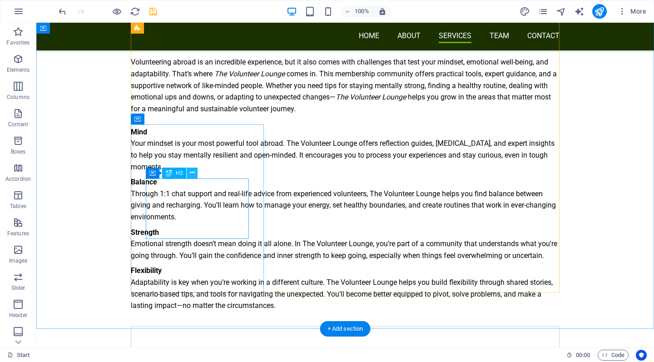
click at [192, 174] on icon at bounding box center [192, 173] width 5 height 10
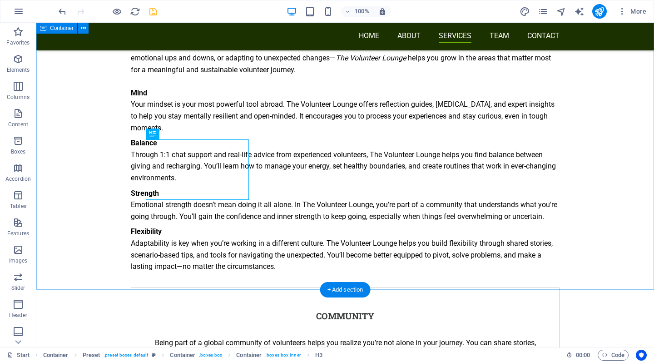
scroll to position [1767, 0]
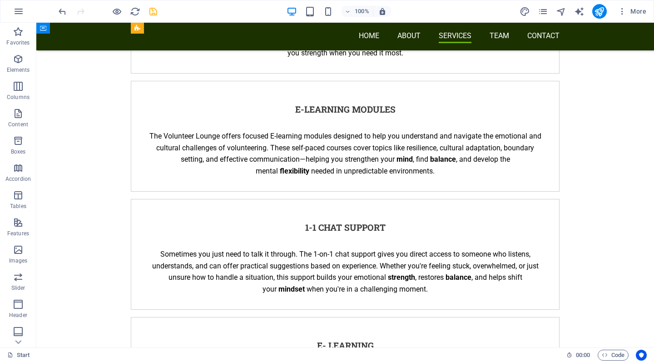
scroll to position [2092, 0]
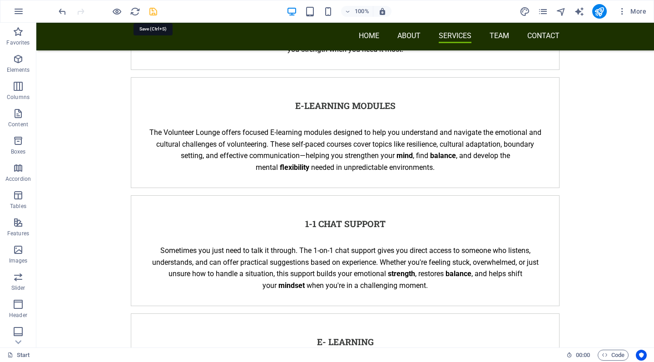
click at [156, 13] on icon "save" at bounding box center [153, 11] width 10 height 10
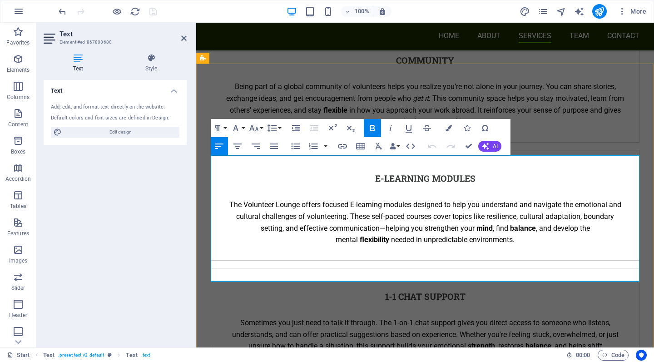
click at [243, 127] on button "Font Family" at bounding box center [237, 128] width 17 height 18
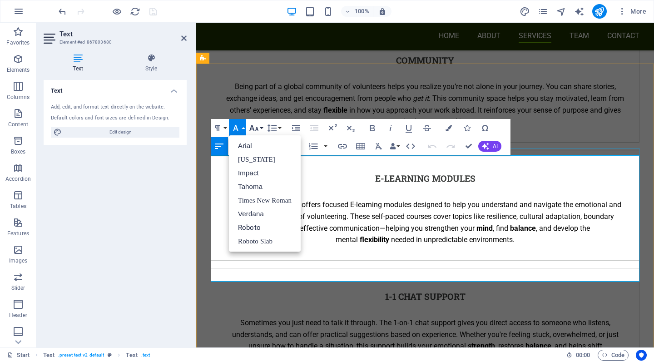
click at [261, 126] on button "Font Size" at bounding box center [255, 128] width 17 height 18
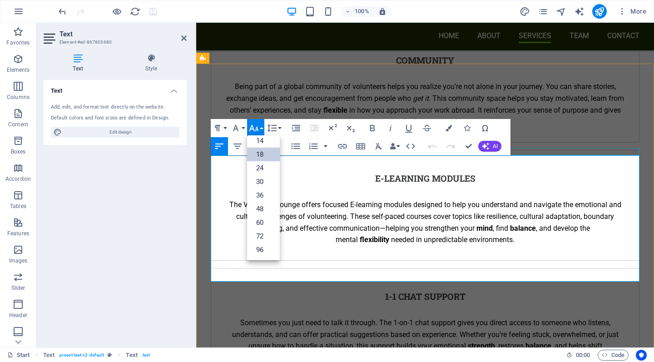
scroll to position [73, 0]
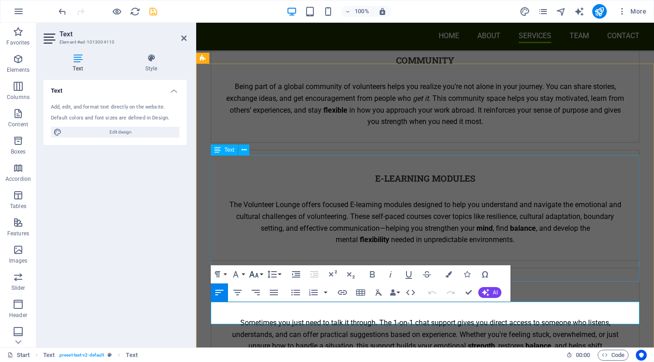
click at [261, 273] on button "Font Size" at bounding box center [255, 274] width 17 height 18
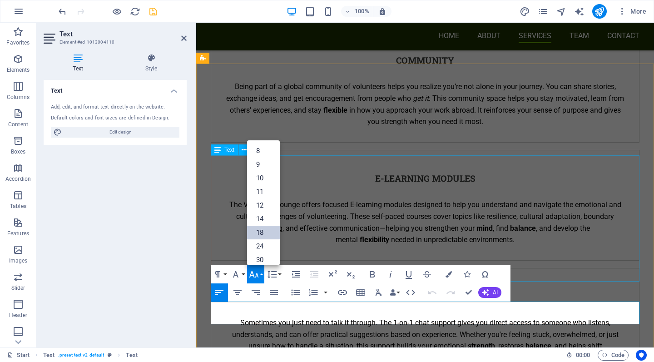
click at [260, 233] on link "18" at bounding box center [263, 233] width 33 height 14
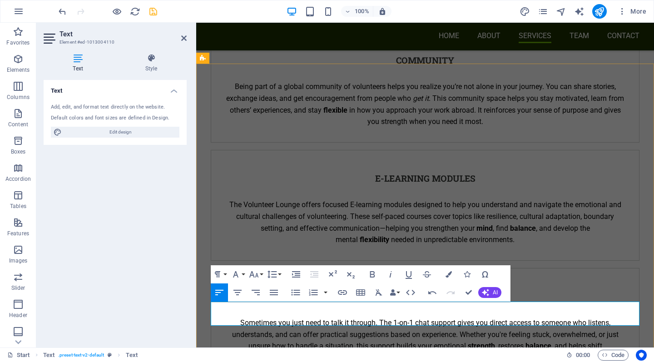
drag, startPoint x: 386, startPoint y: 318, endPoint x: 213, endPoint y: 309, distance: 173.6
click at [262, 272] on button "Font Size" at bounding box center [255, 274] width 17 height 18
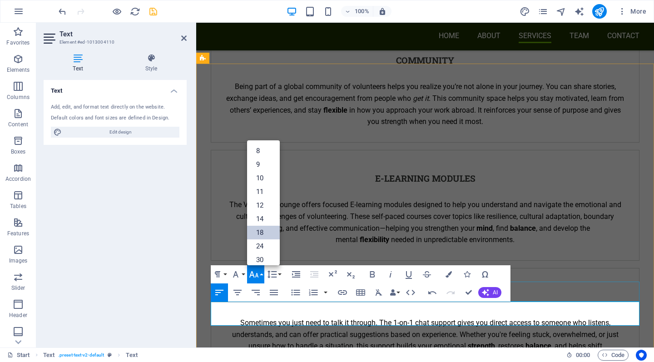
click at [261, 233] on link "18" at bounding box center [263, 233] width 33 height 14
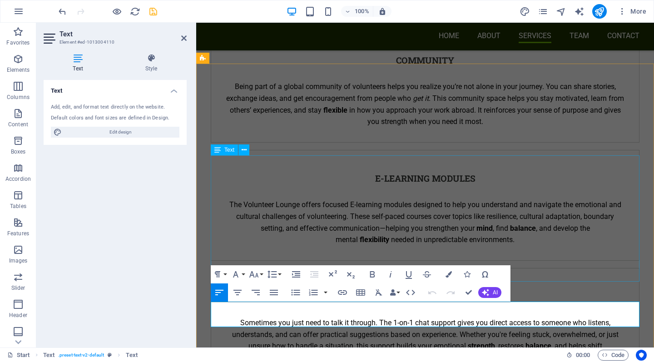
click at [221, 291] on icon "button" at bounding box center [219, 292] width 11 height 11
click at [273, 290] on icon "button" at bounding box center [274, 292] width 8 height 5
click at [221, 293] on icon "button" at bounding box center [219, 292] width 8 height 5
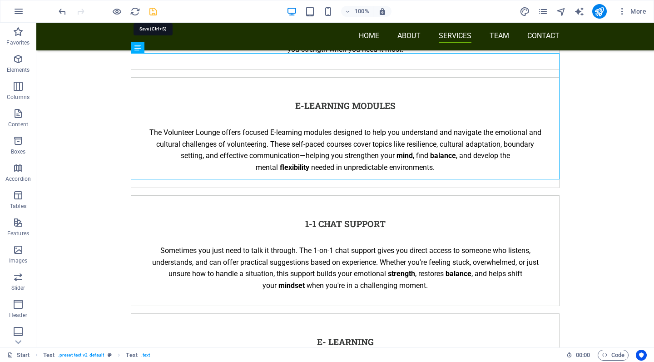
click at [154, 10] on icon "save" at bounding box center [153, 11] width 10 height 10
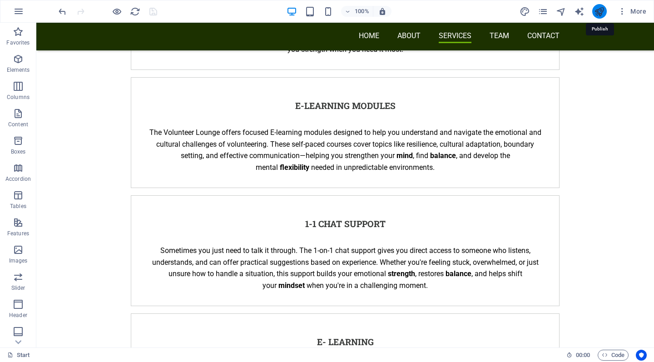
click at [601, 15] on icon "publish" at bounding box center [599, 11] width 10 height 10
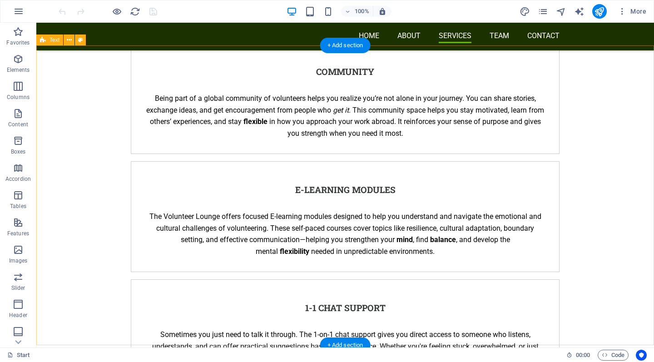
scroll to position [2008, 0]
click at [168, 258] on icon at bounding box center [169, 258] width 5 height 10
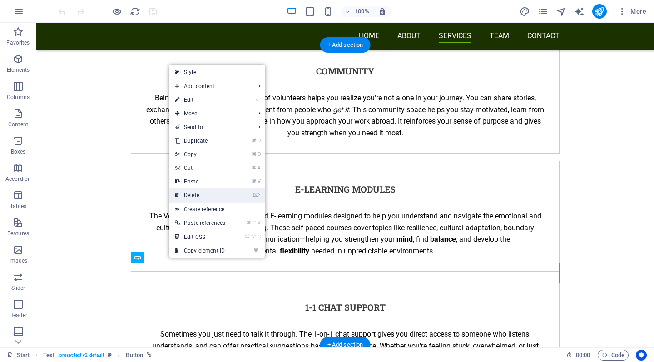
click at [199, 197] on link "⌦ Delete" at bounding box center [199, 195] width 61 height 14
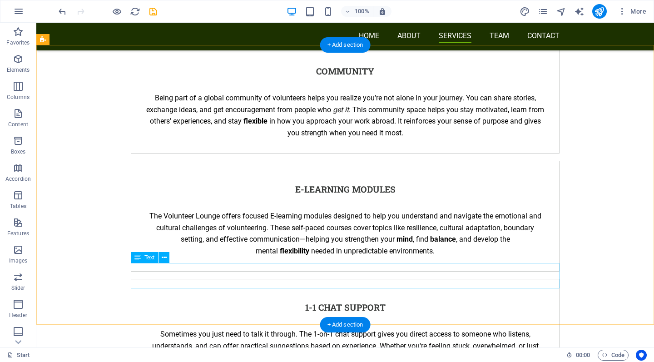
click at [163, 262] on button at bounding box center [163, 257] width 11 height 11
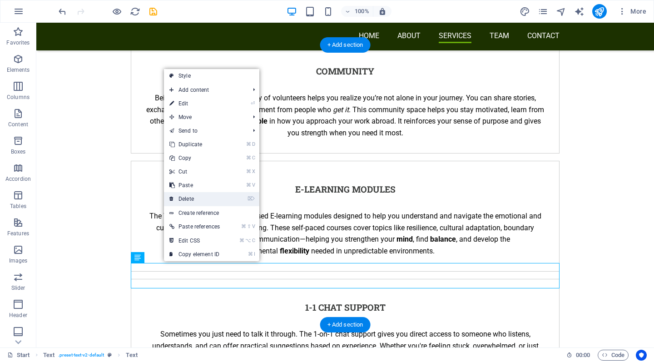
click at [191, 197] on link "⌦ Delete" at bounding box center [194, 199] width 61 height 14
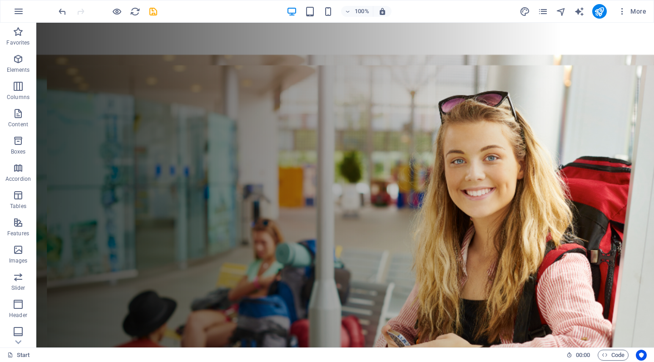
scroll to position [0, 0]
click at [152, 14] on icon "save" at bounding box center [153, 11] width 10 height 10
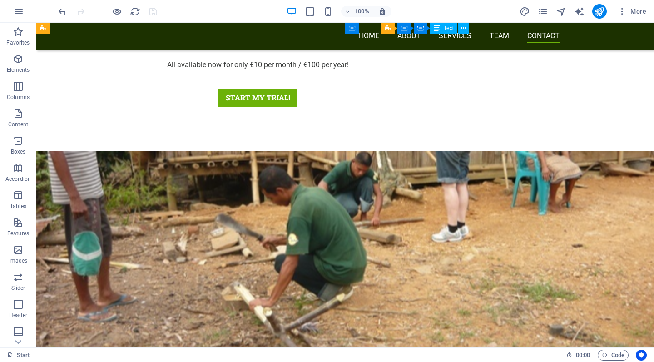
scroll to position [3432, 0]
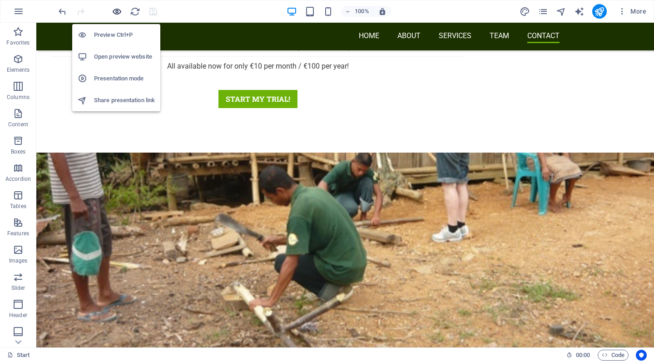
click at [115, 11] on icon "button" at bounding box center [117, 11] width 10 height 10
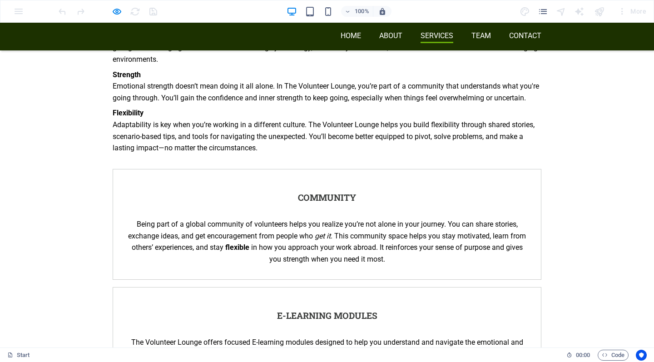
scroll to position [2405, 0]
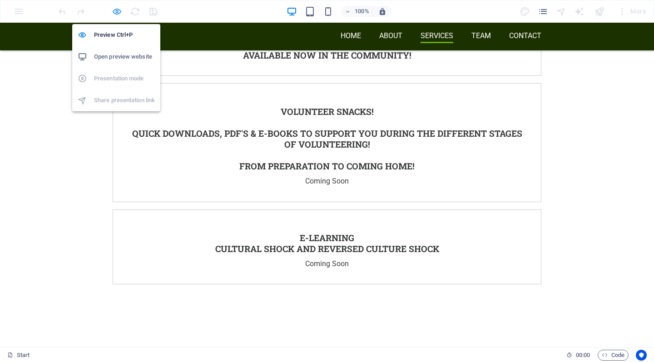
click at [116, 12] on icon "button" at bounding box center [117, 11] width 10 height 10
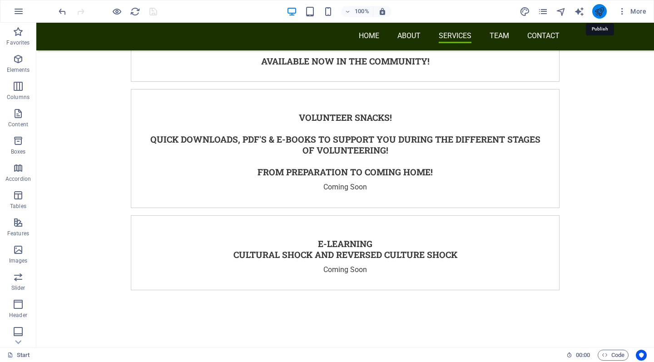
click at [260, 15] on icon "publish" at bounding box center [599, 11] width 10 height 10
